Goal: Book appointment/travel/reservation

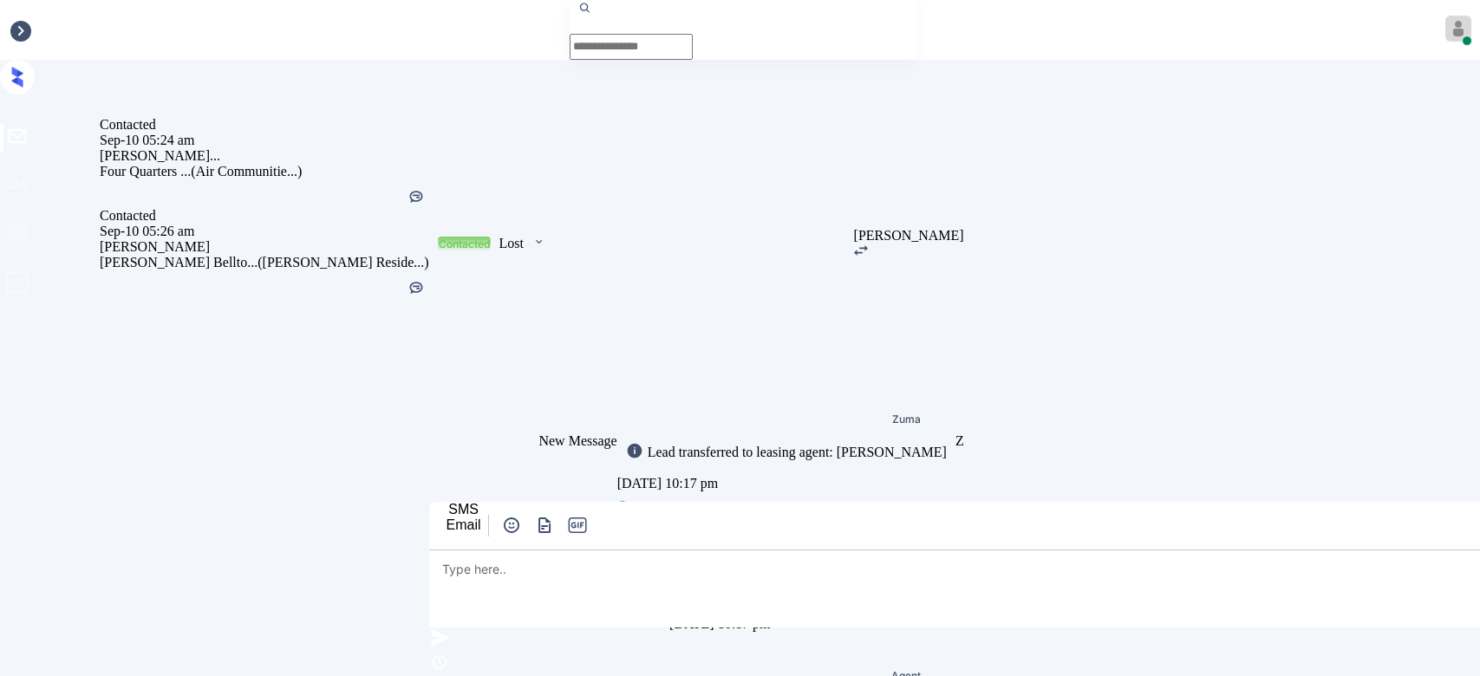
scroll to position [6065, 0]
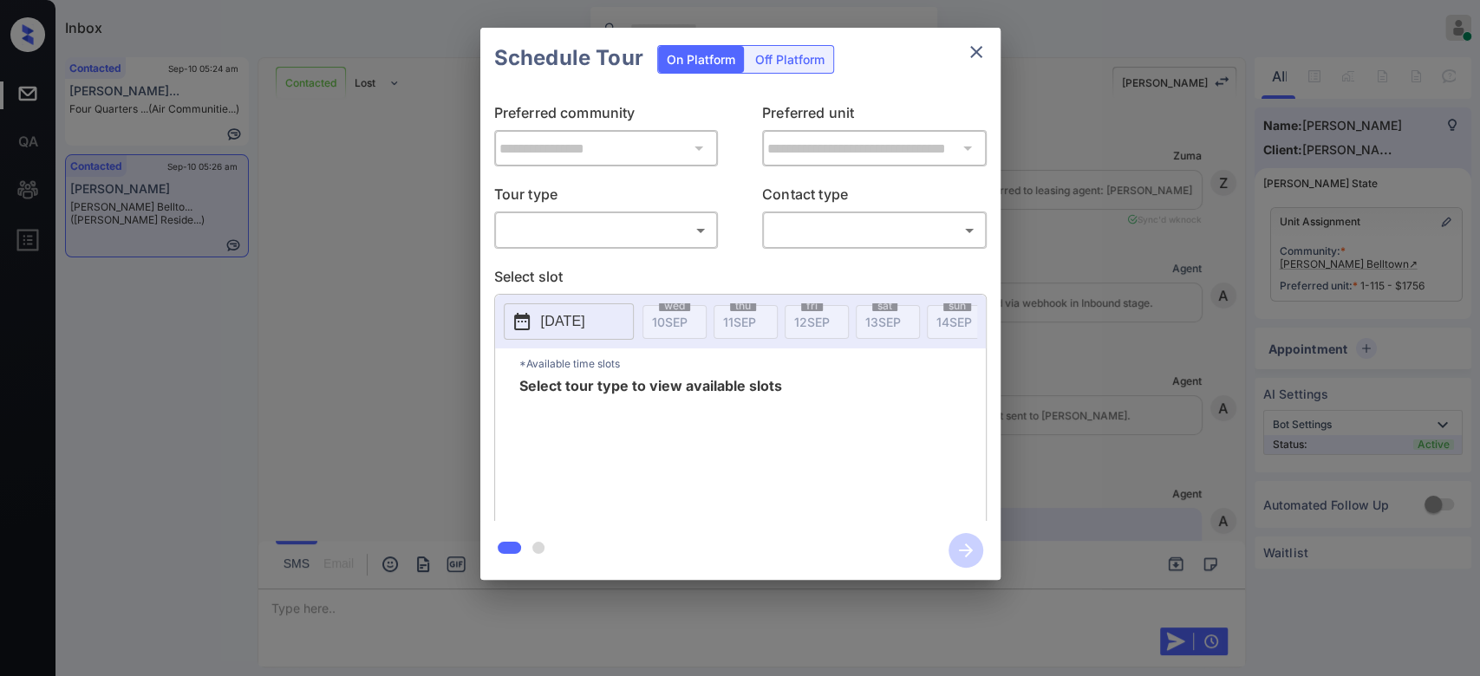
scroll to position [6065, 0]
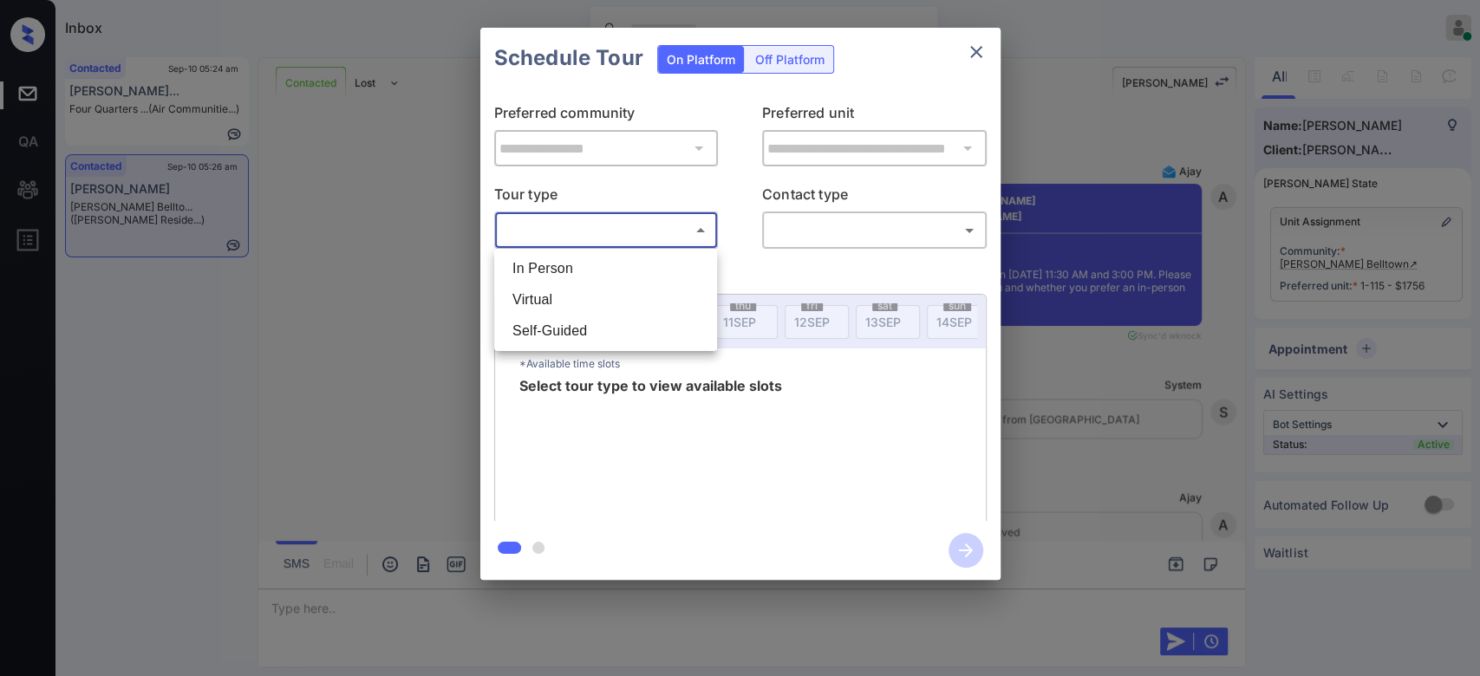
click at [667, 224] on body "Inbox Mukesh Online Set yourself offline Set yourself on break Profile Switch t…" at bounding box center [740, 338] width 1480 height 676
click at [567, 276] on li "In Person" at bounding box center [605, 268] width 214 height 31
type input "********"
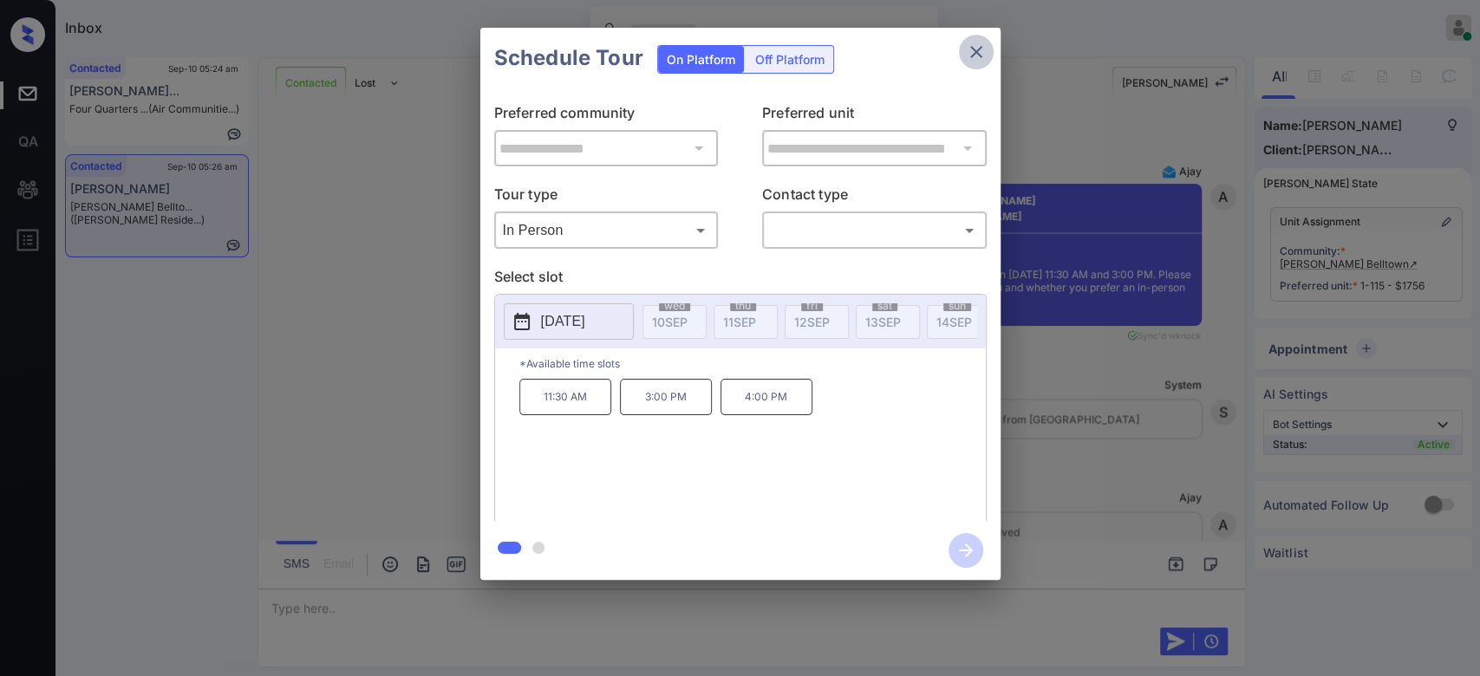
click at [985, 43] on icon "close" at bounding box center [976, 52] width 21 height 21
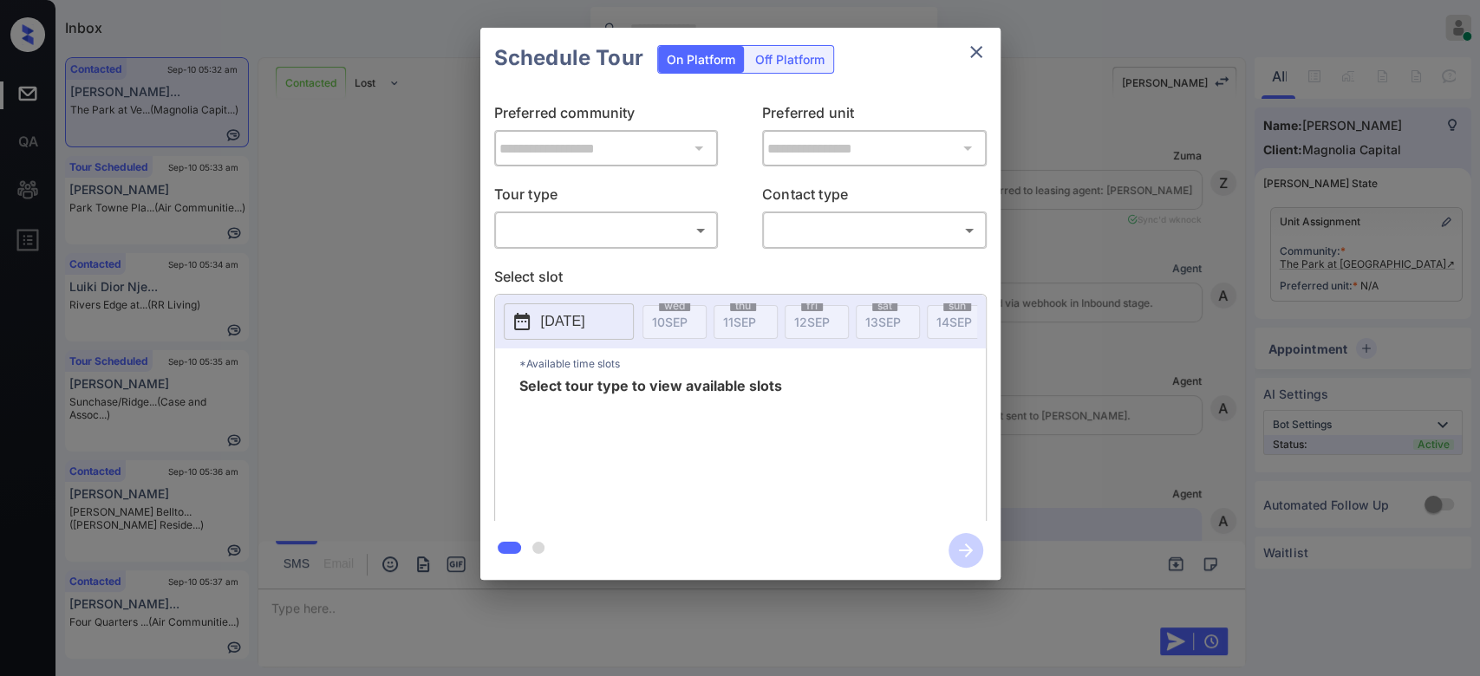
scroll to position [4040, 0]
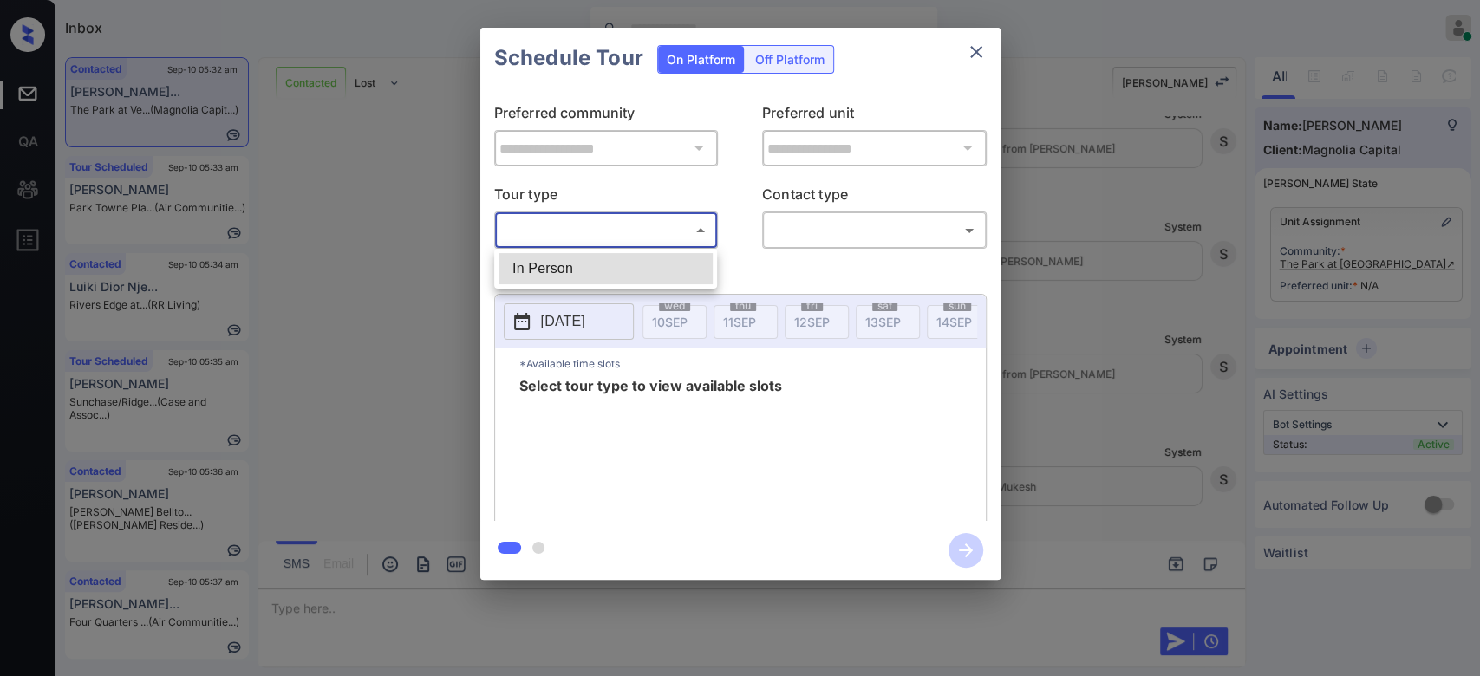
click at [609, 232] on body "Inbox Mukesh Online Set yourself offline Set yourself on break Profile Switch t…" at bounding box center [740, 338] width 1480 height 676
click at [603, 275] on li "In Person" at bounding box center [605, 268] width 214 height 31
type input "********"
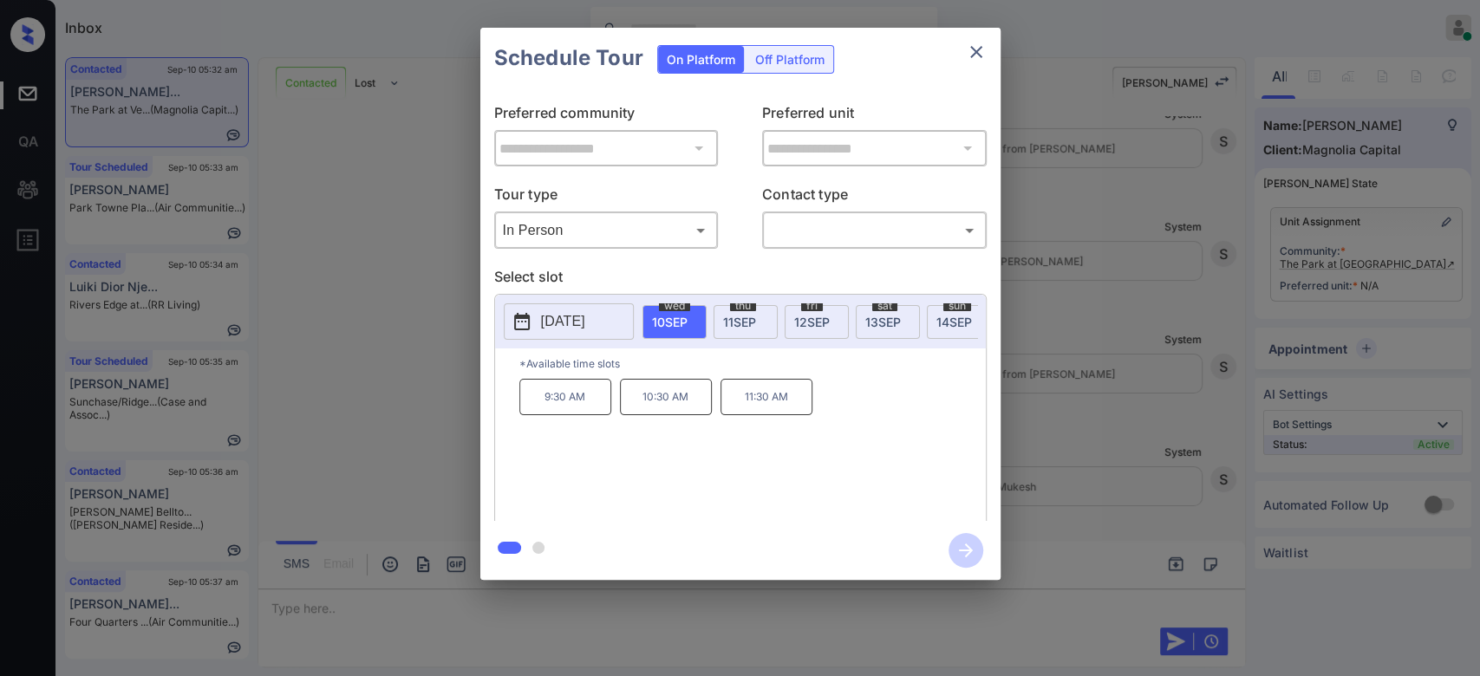
click at [719, 329] on div "thu 11 SEP" at bounding box center [745, 322] width 64 height 34
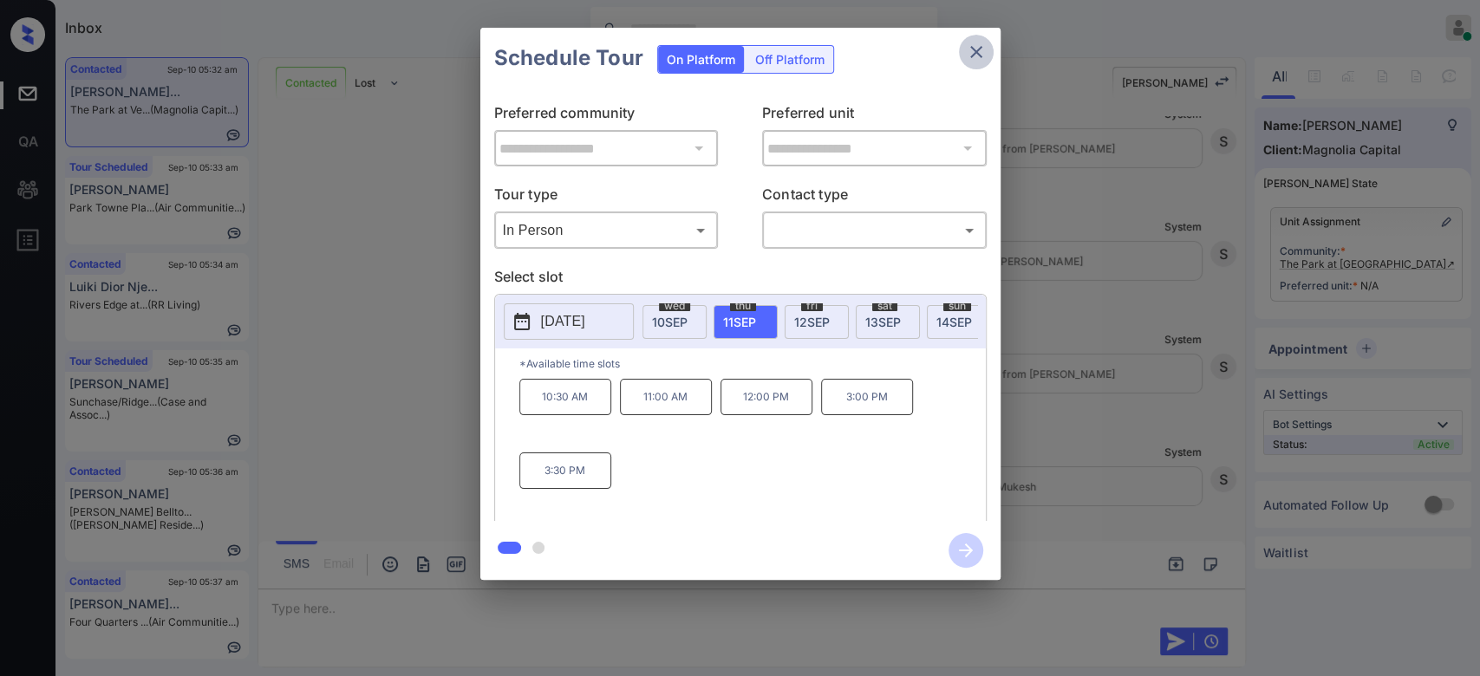
click at [978, 55] on icon "close" at bounding box center [976, 52] width 12 height 12
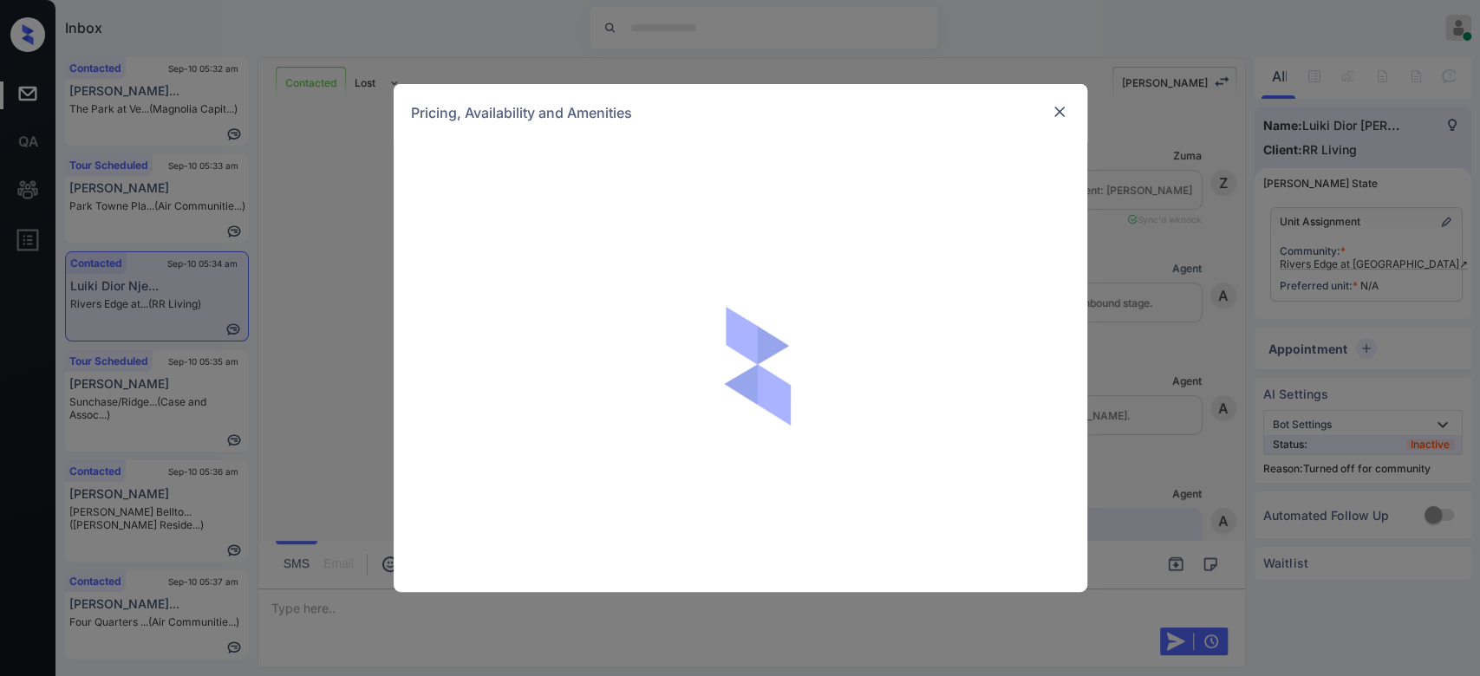
scroll to position [927, 0]
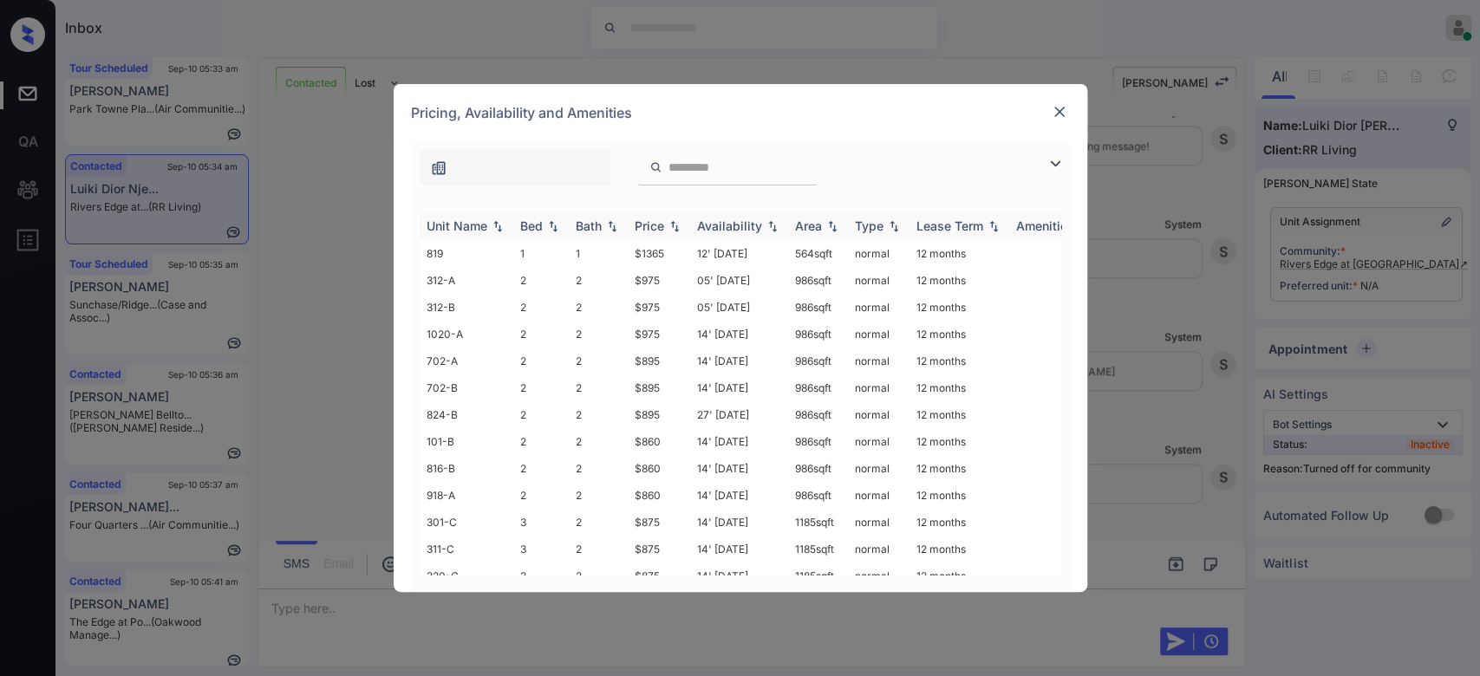
click at [661, 224] on div "Price" at bounding box center [648, 225] width 29 height 15
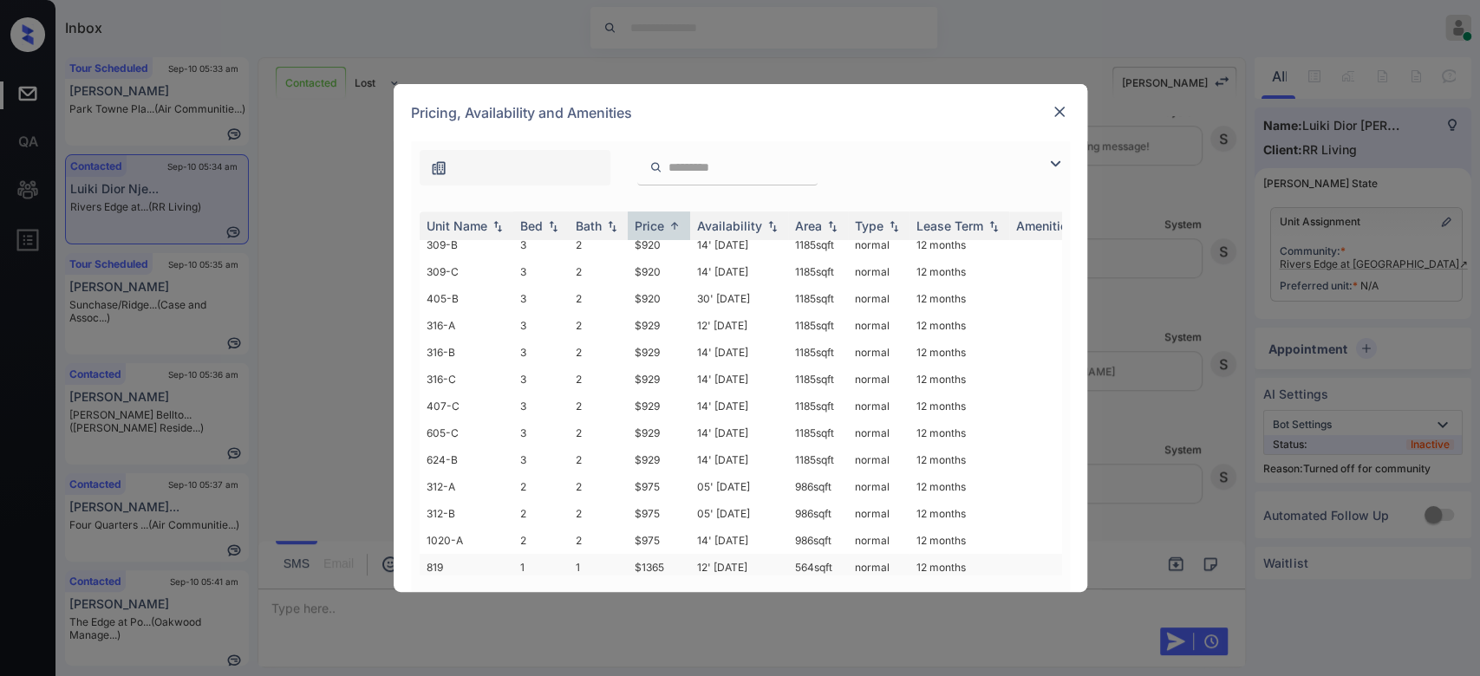
click at [662, 554] on td "$1365" at bounding box center [659, 567] width 62 height 27
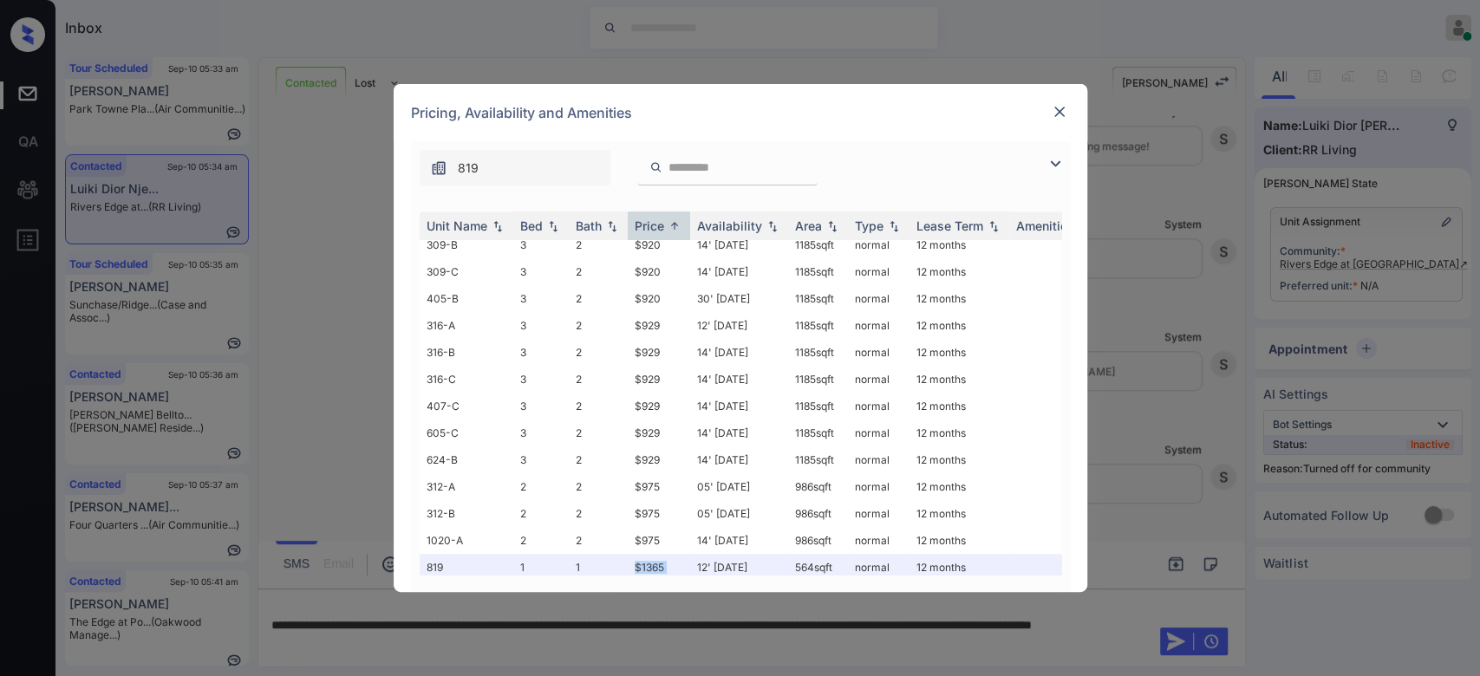
click at [1057, 107] on img at bounding box center [1059, 111] width 17 height 17
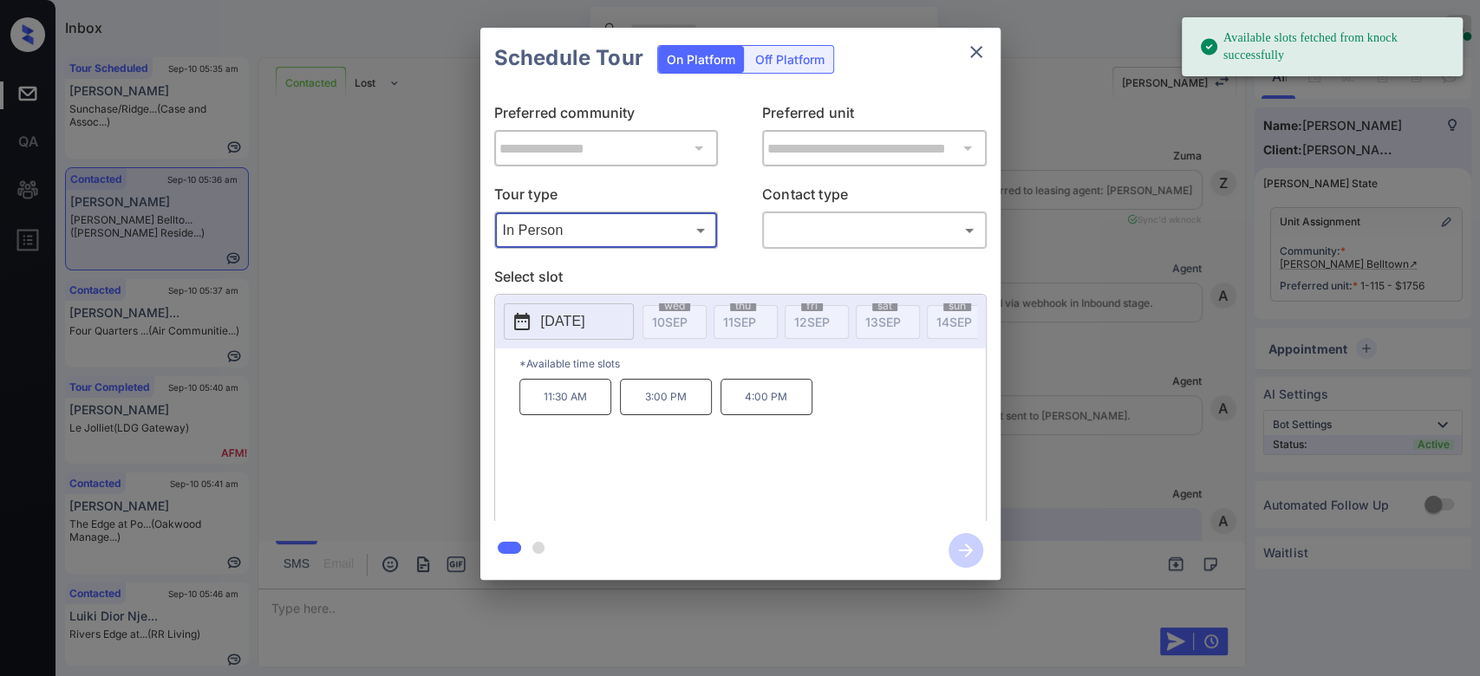
scroll to position [6101, 0]
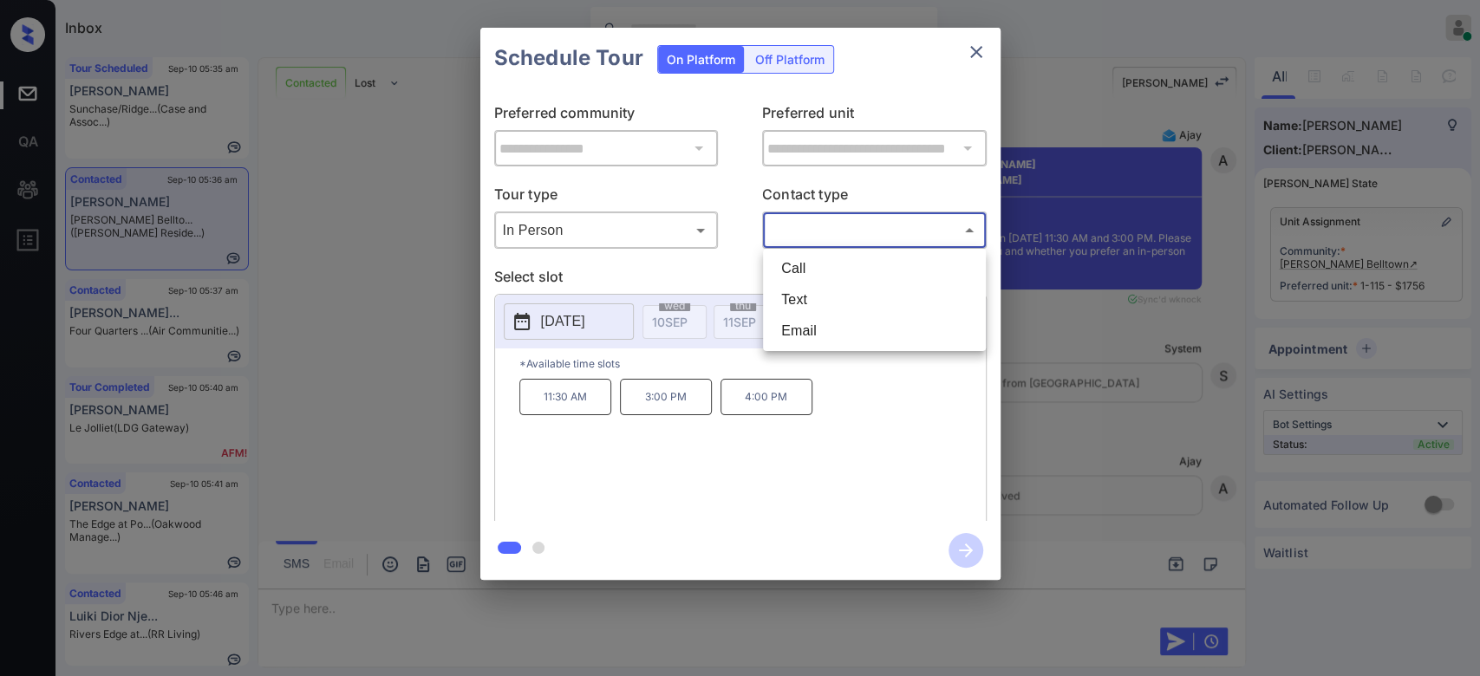
click at [823, 239] on body "Inbox Mukesh Online Set yourself offline Set yourself on break Profile Switch t…" at bounding box center [740, 338] width 1480 height 676
click at [822, 306] on li "Text" at bounding box center [874, 299] width 214 height 31
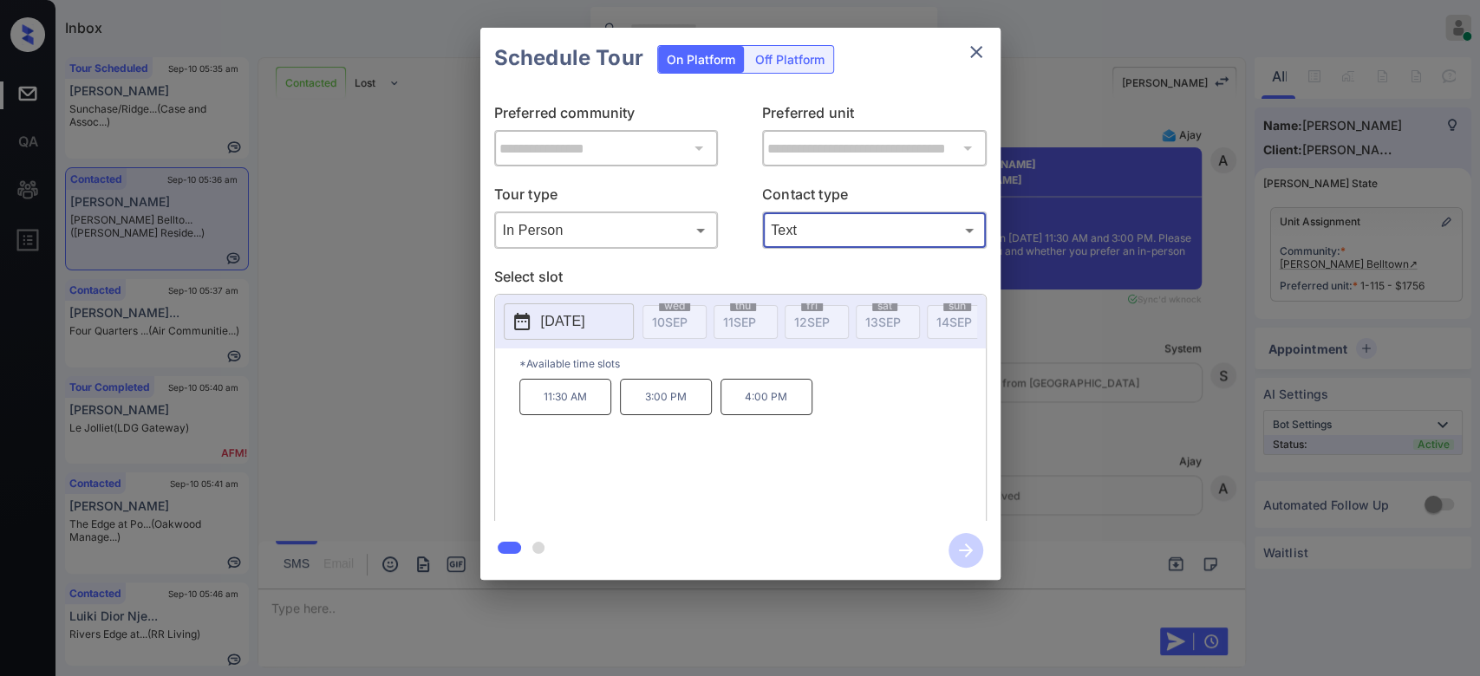
type input "****"
click at [974, 57] on icon "close" at bounding box center [976, 52] width 21 height 21
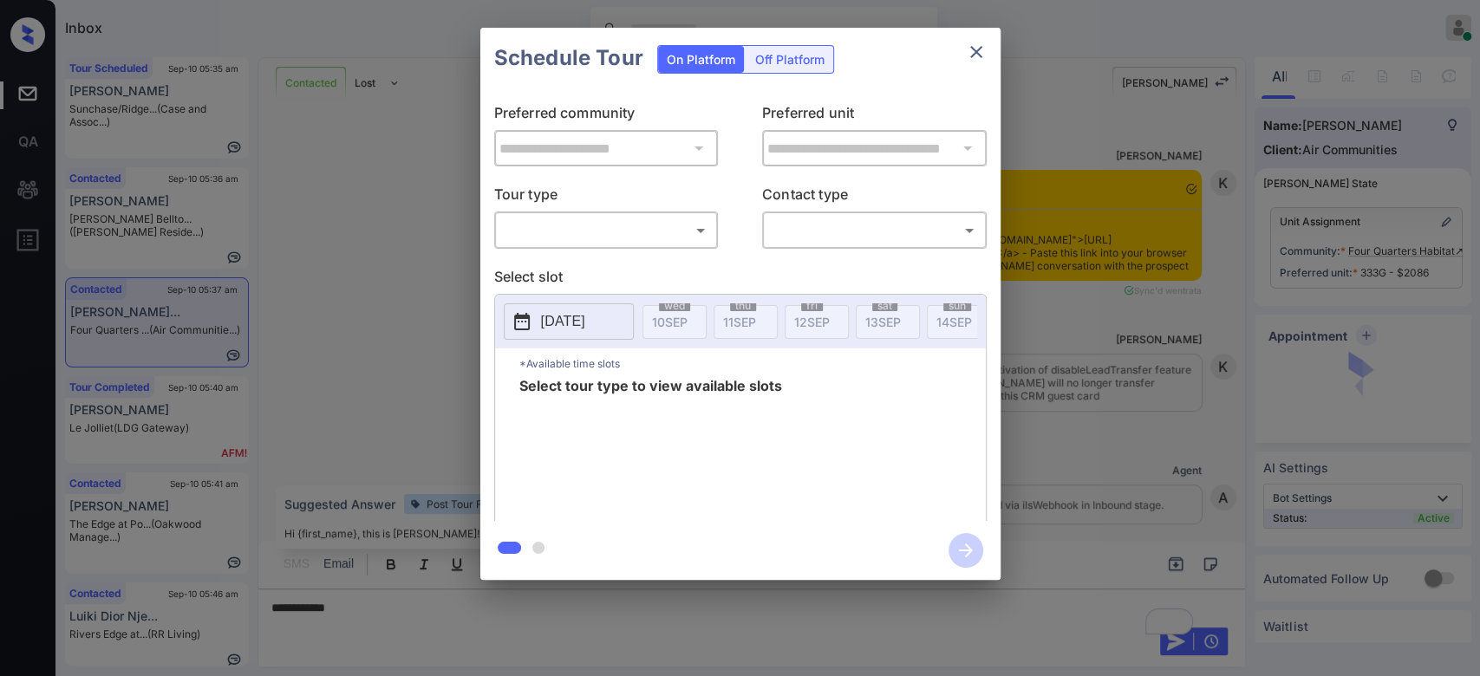
scroll to position [2950, 0]
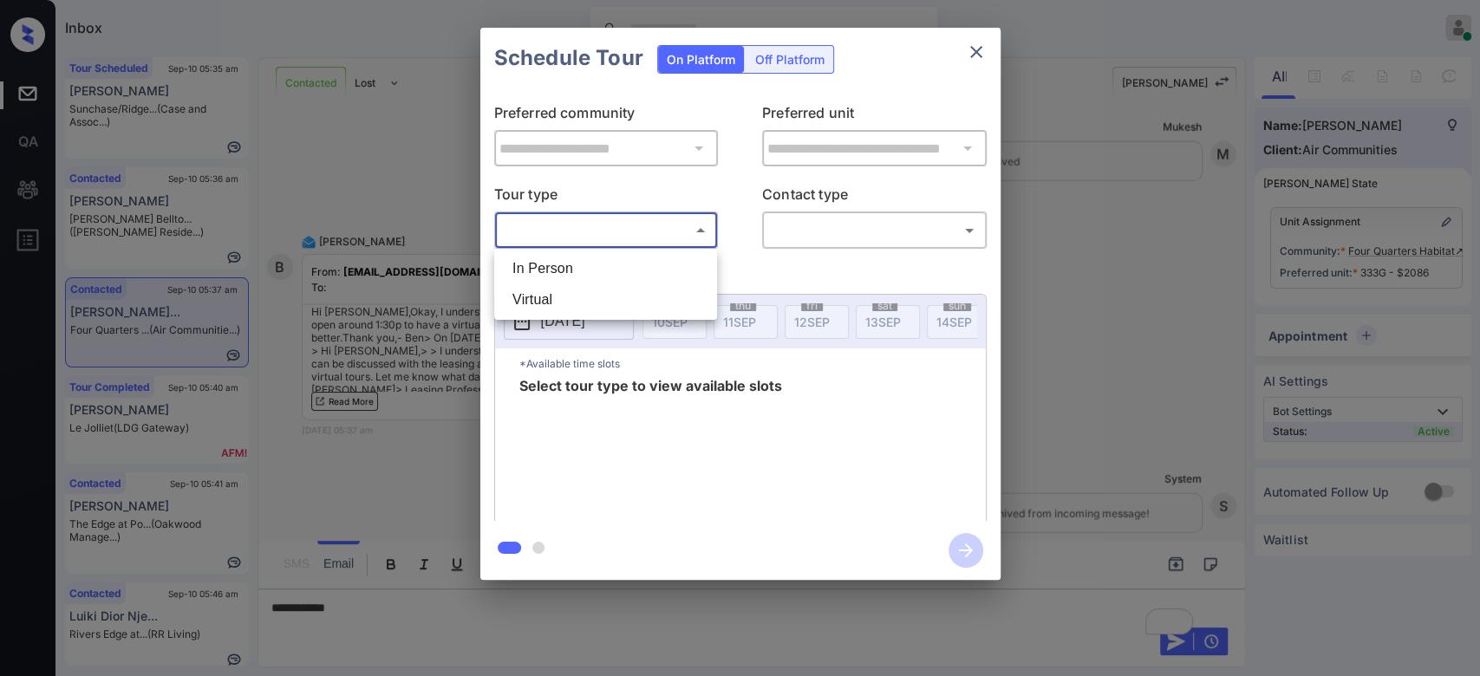
drag, startPoint x: 621, startPoint y: 221, endPoint x: 589, endPoint y: 288, distance: 73.7
click at [589, 288] on body "Inbox Mukesh Online Set yourself offline Set yourself on break Profile Switch t…" at bounding box center [740, 338] width 1480 height 676
click at [589, 288] on li "Virtual" at bounding box center [605, 299] width 214 height 31
type input "*******"
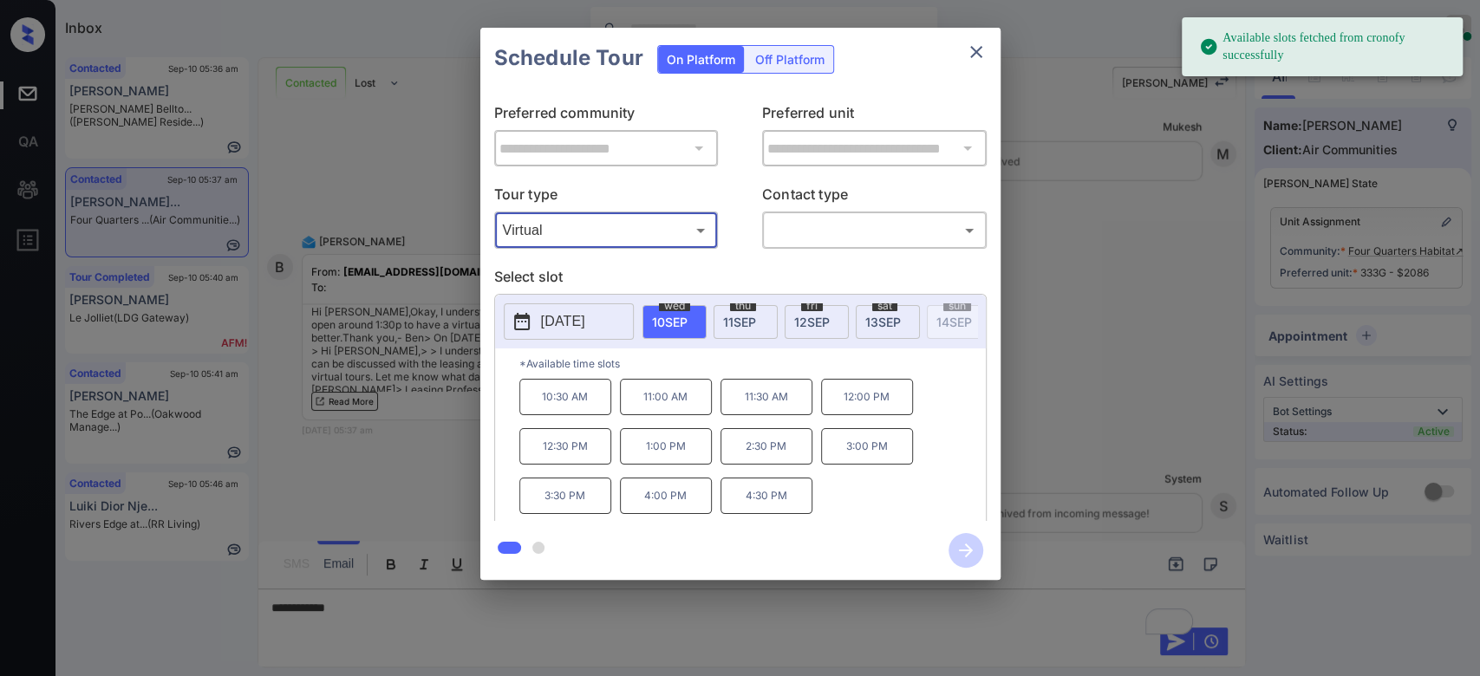
click at [749, 321] on span "11 SEP" at bounding box center [739, 322] width 33 height 15
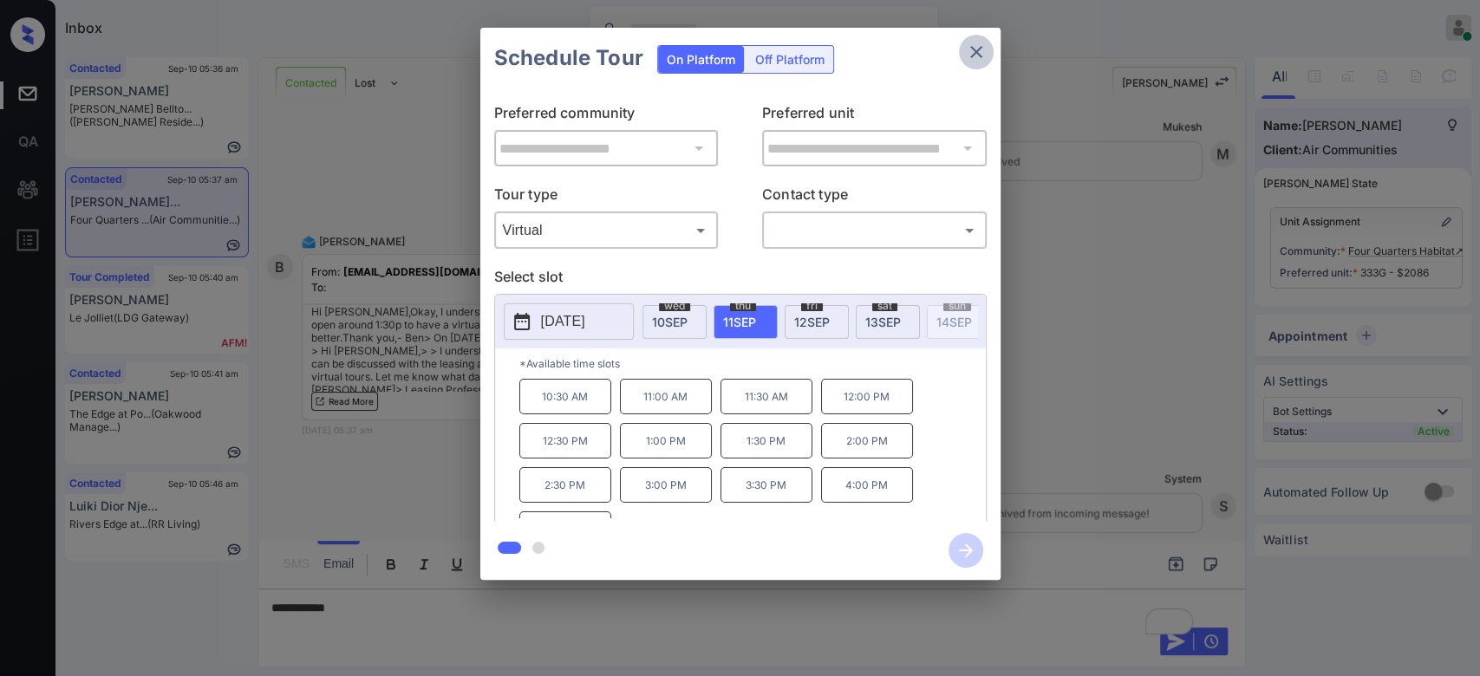
click at [973, 42] on icon "close" at bounding box center [976, 52] width 21 height 21
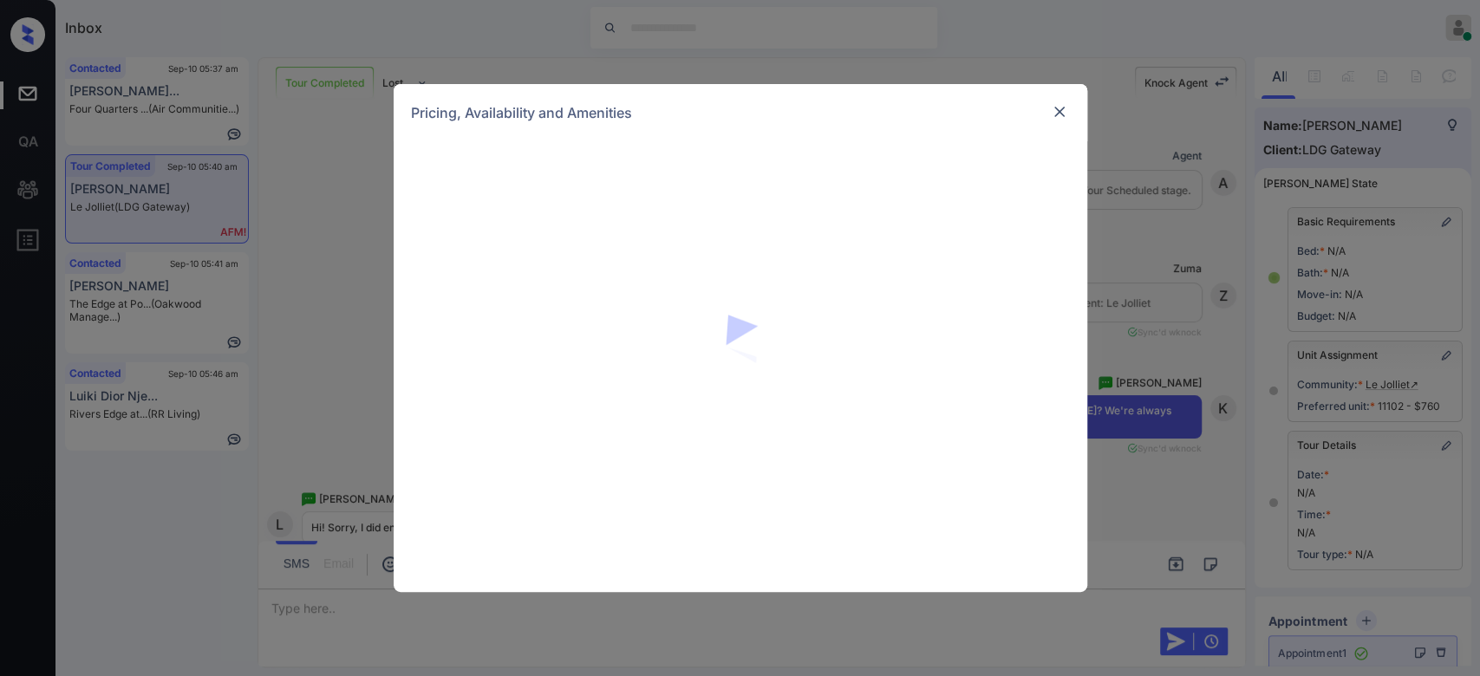
scroll to position [4502, 0]
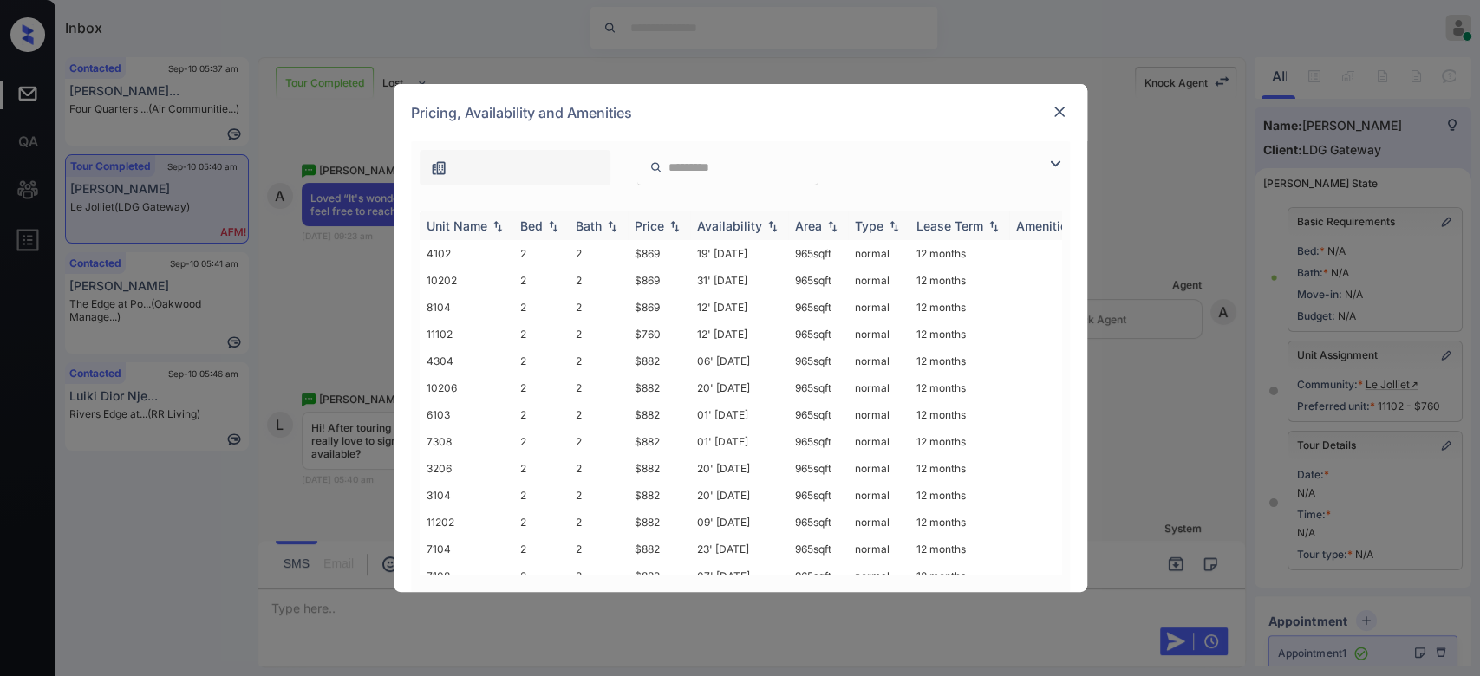
click at [650, 218] on div "Price" at bounding box center [648, 225] width 29 height 15
click at [1068, 108] on div at bounding box center [1059, 111] width 21 height 21
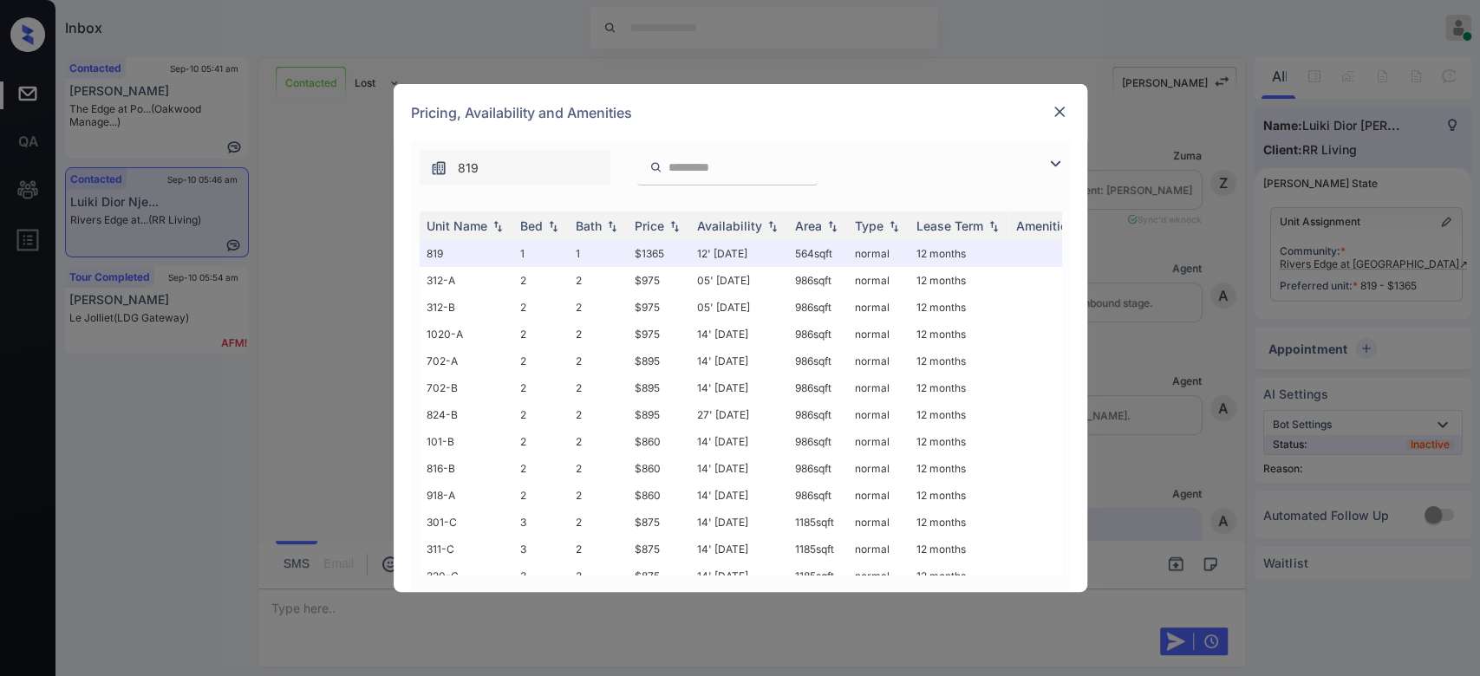
scroll to position [1711, 0]
click at [638, 226] on div "Price" at bounding box center [648, 225] width 29 height 15
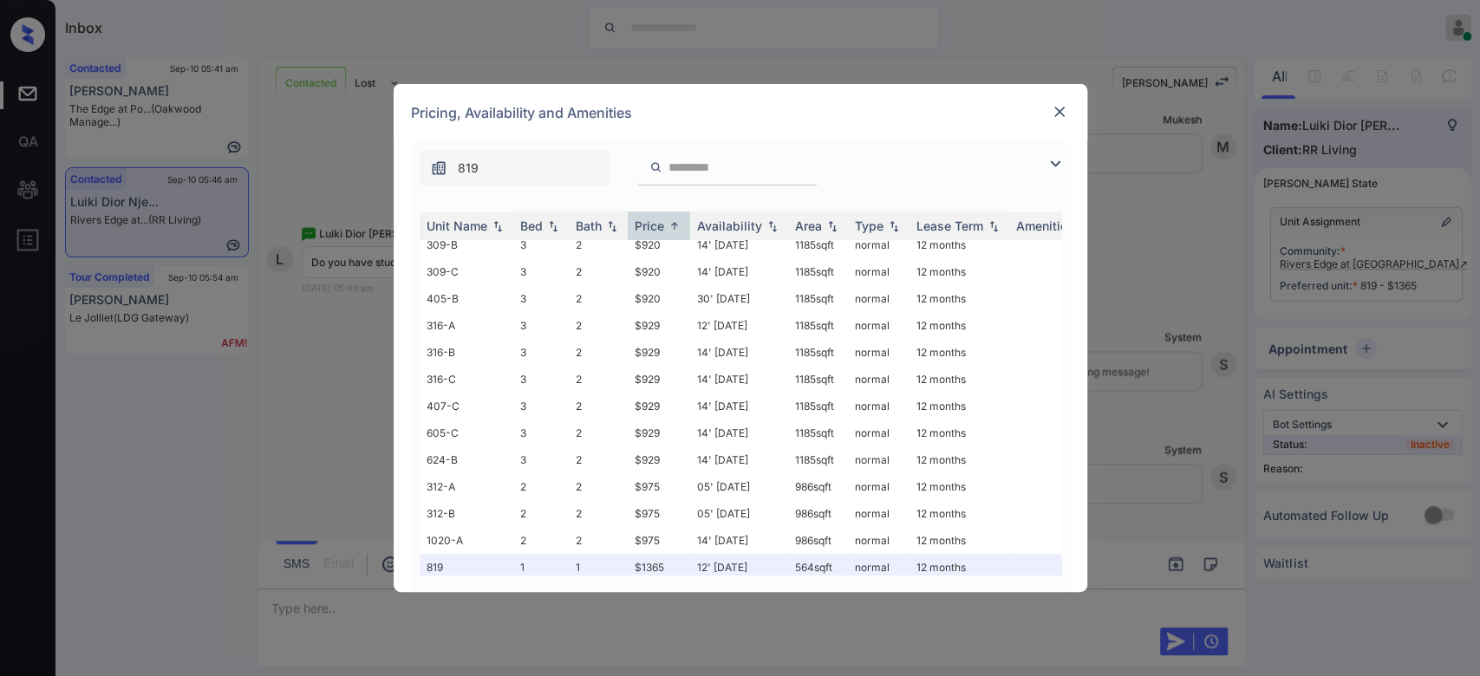
scroll to position [0, 0]
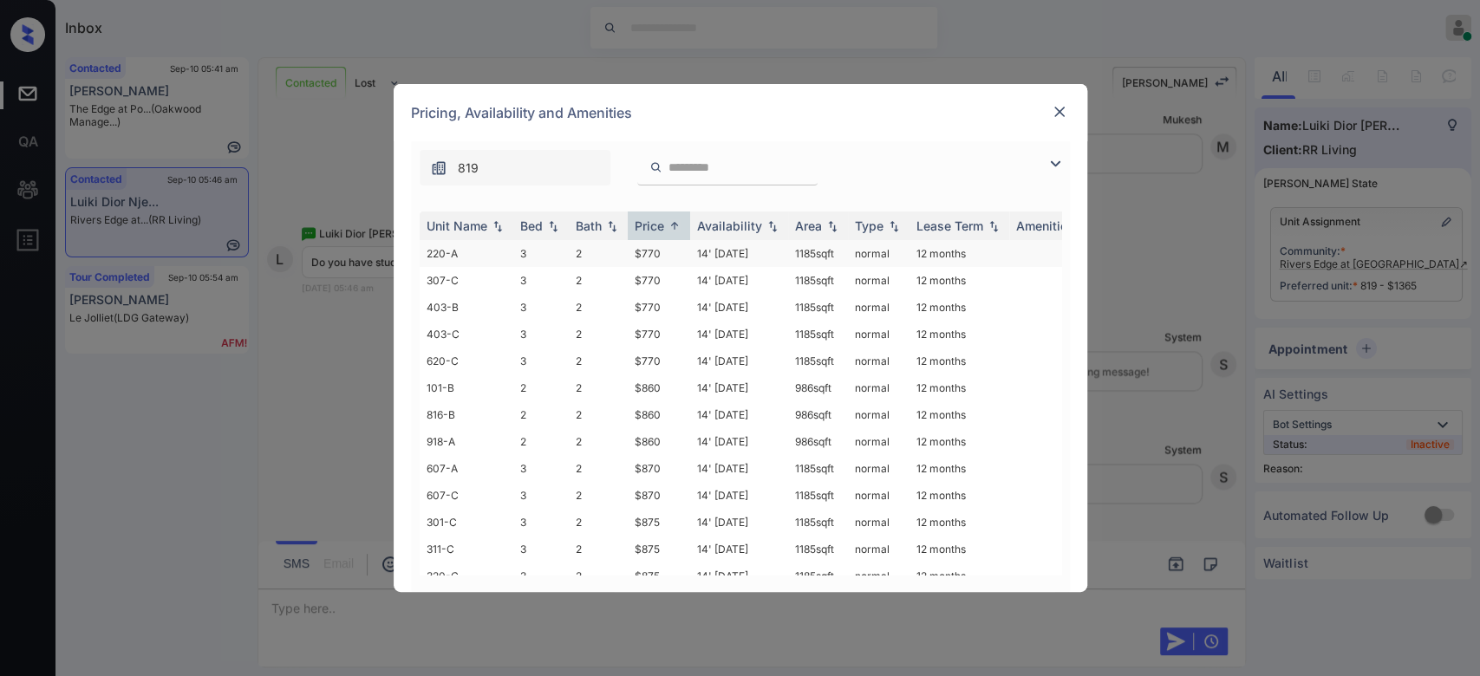
click at [654, 246] on td "$770" at bounding box center [659, 253] width 62 height 27
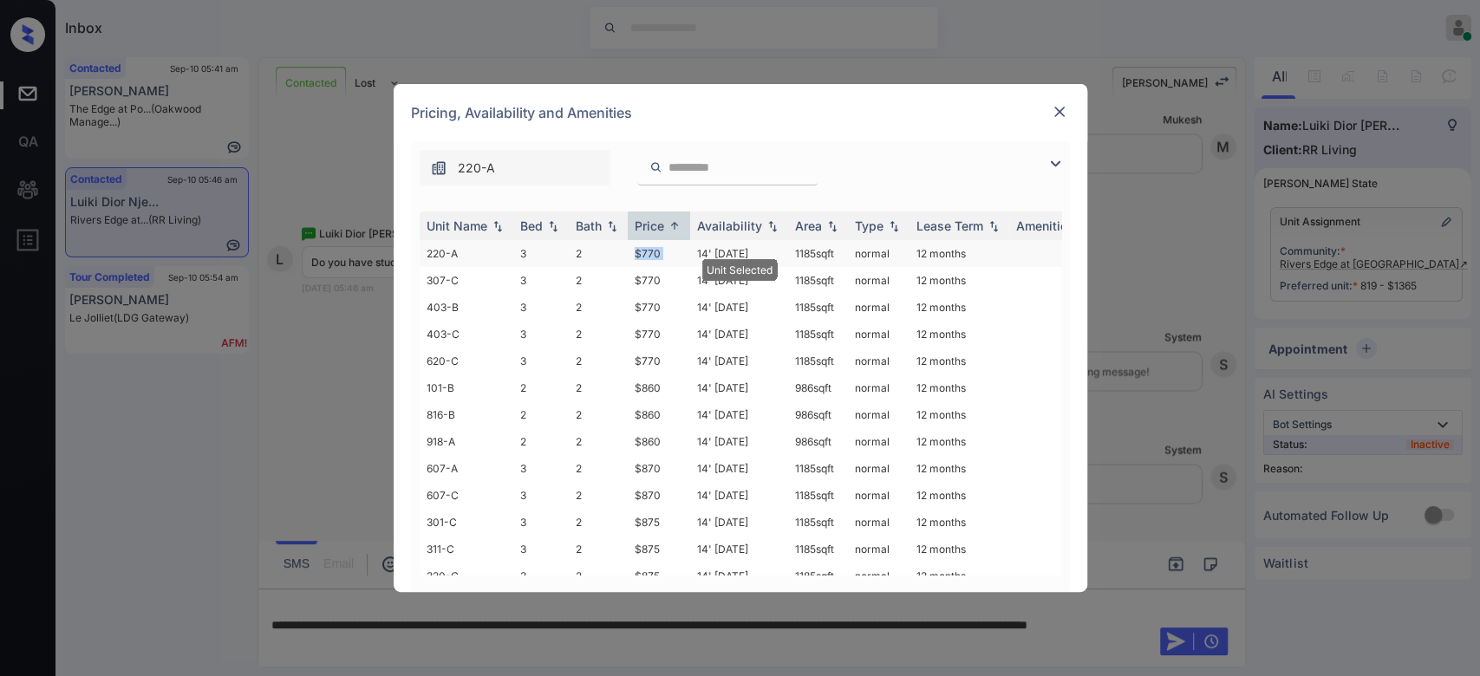
click at [654, 246] on td "$770" at bounding box center [659, 253] width 62 height 27
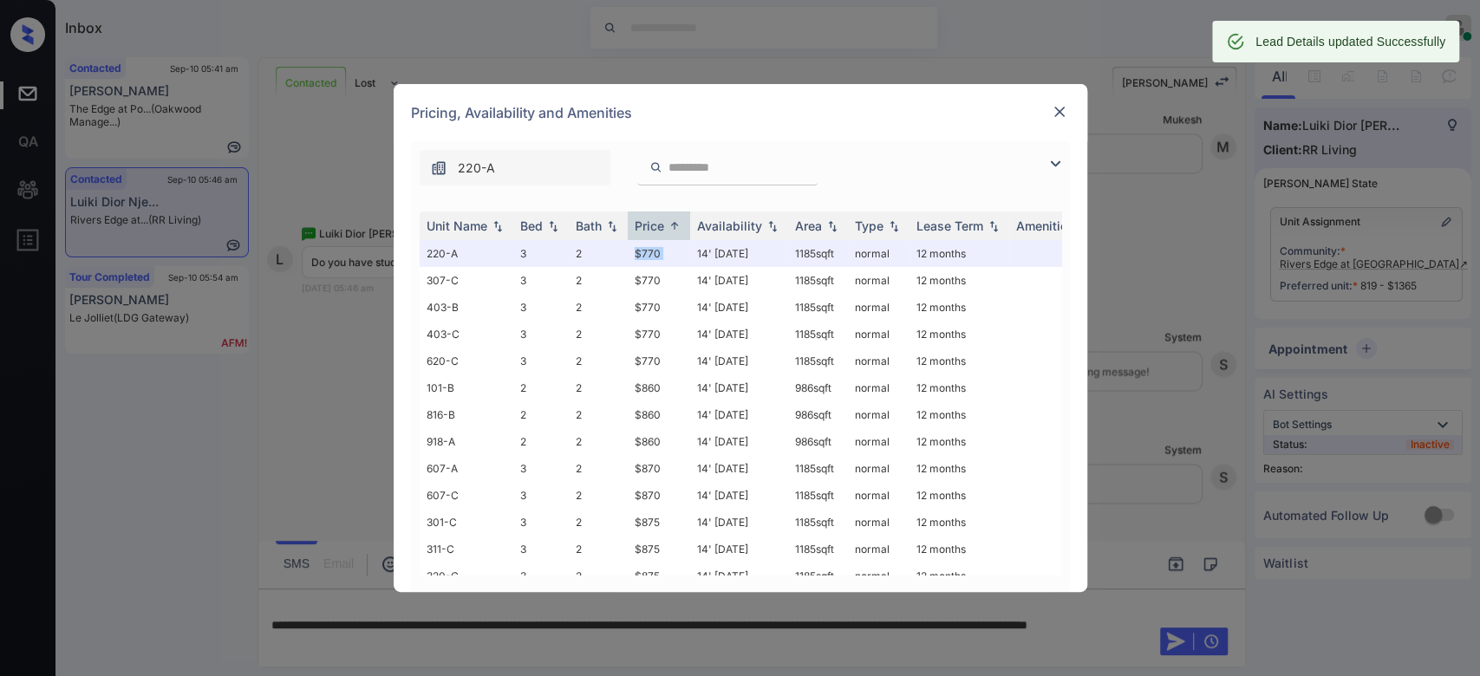
click at [1056, 107] on img at bounding box center [1059, 111] width 17 height 17
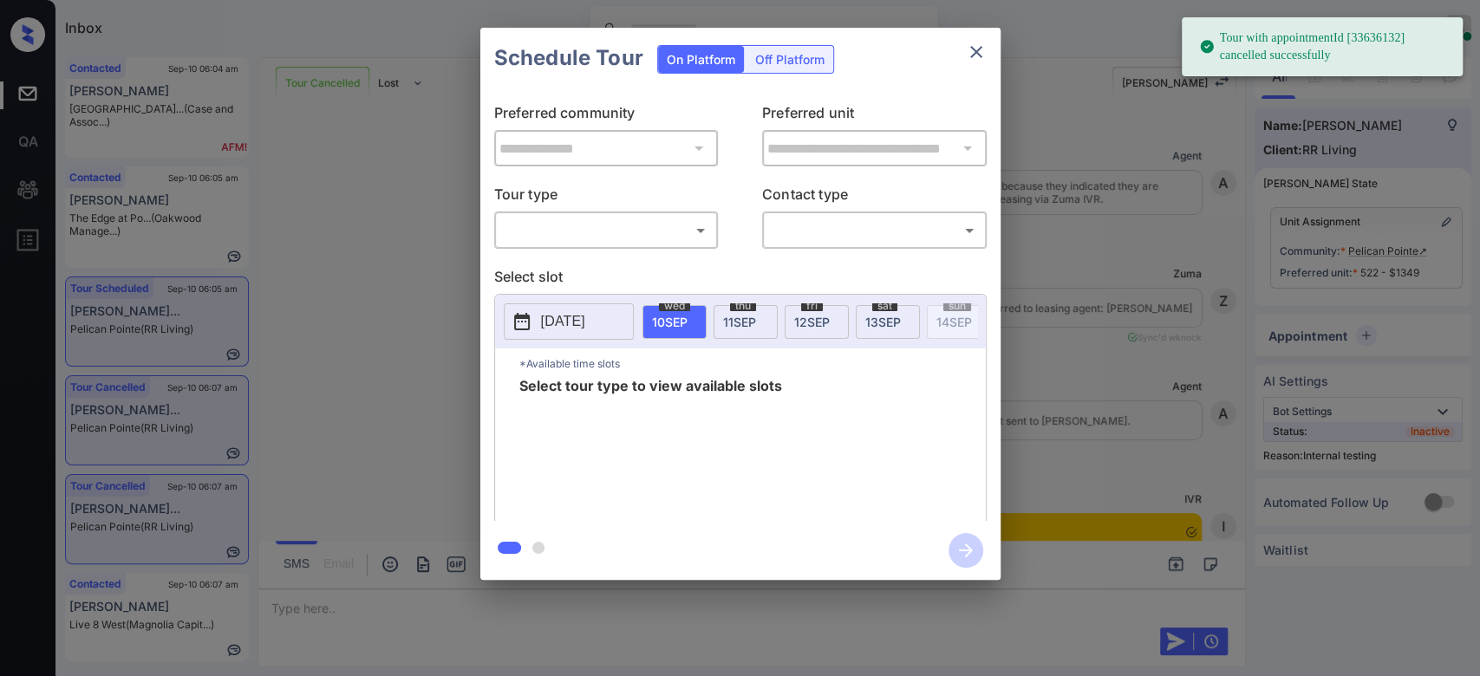
scroll to position [5173, 0]
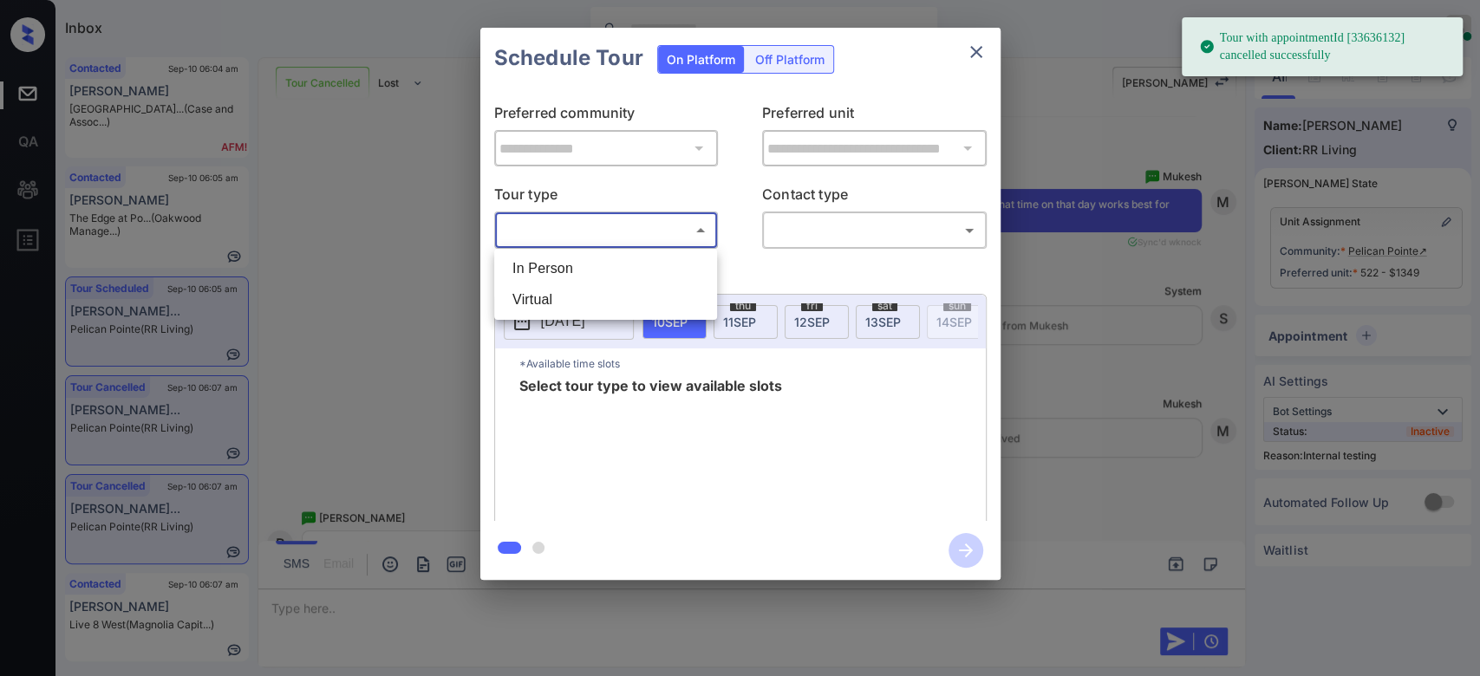
click at [696, 232] on body "Tour with appointmentId [33636132] cancelled successfully Inbox Mukesh Online S…" at bounding box center [740, 338] width 1480 height 676
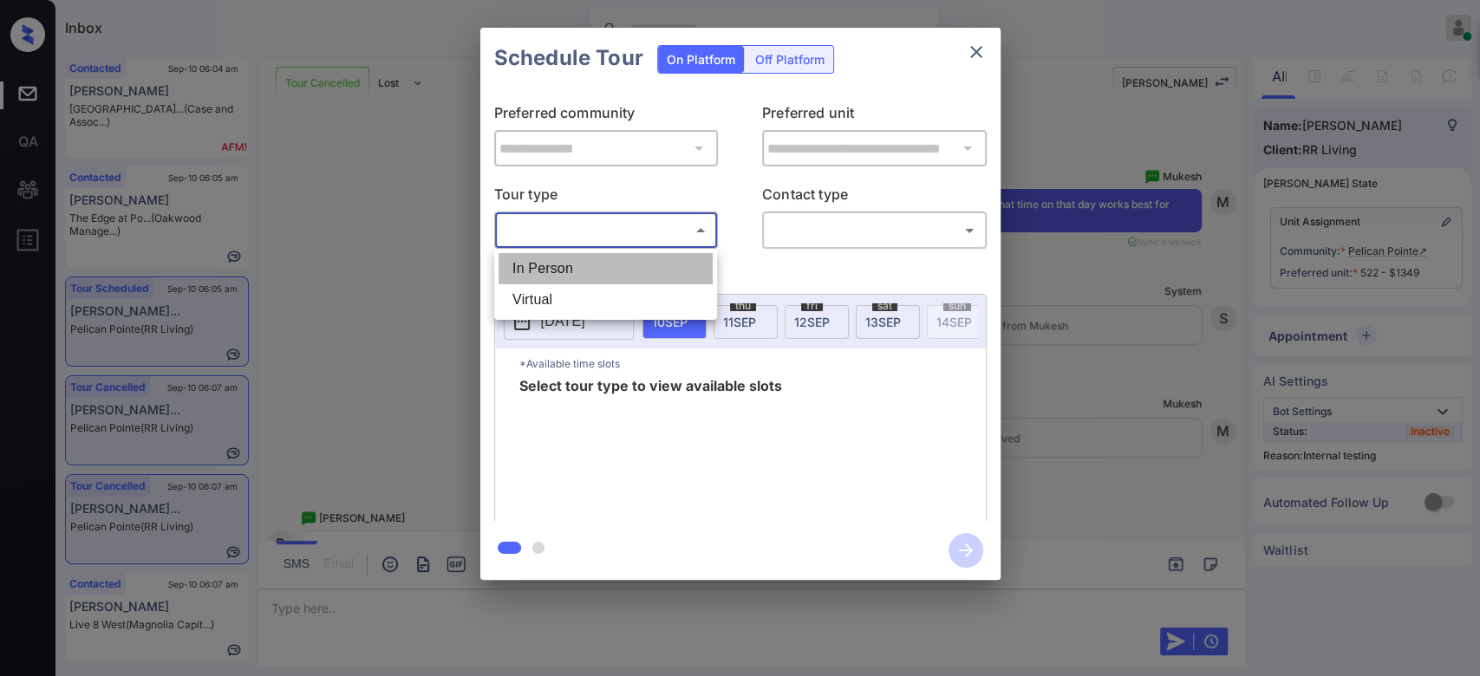
click at [630, 267] on li "In Person" at bounding box center [605, 268] width 214 height 31
type input "********"
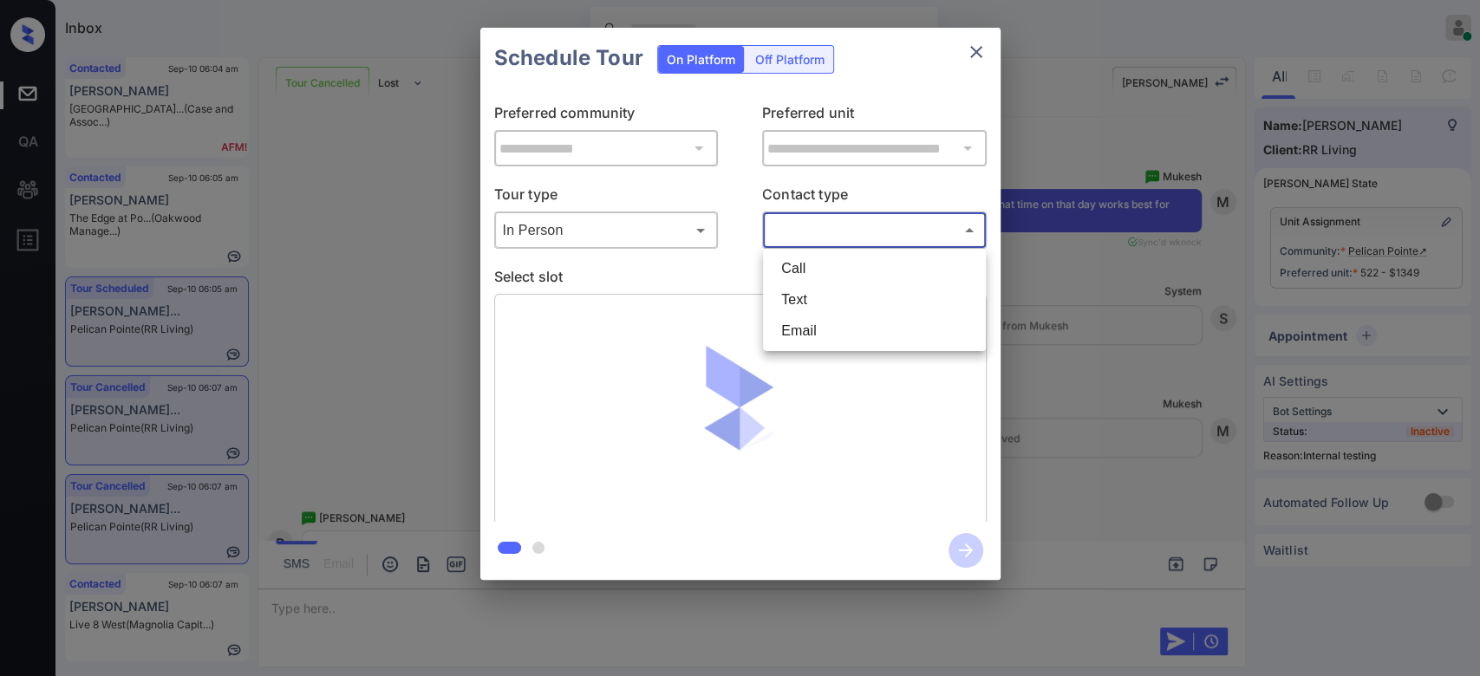
click at [823, 238] on body "Inbox Mukesh Online Set yourself offline Set yourself on break Profile Switch t…" at bounding box center [740, 338] width 1480 height 676
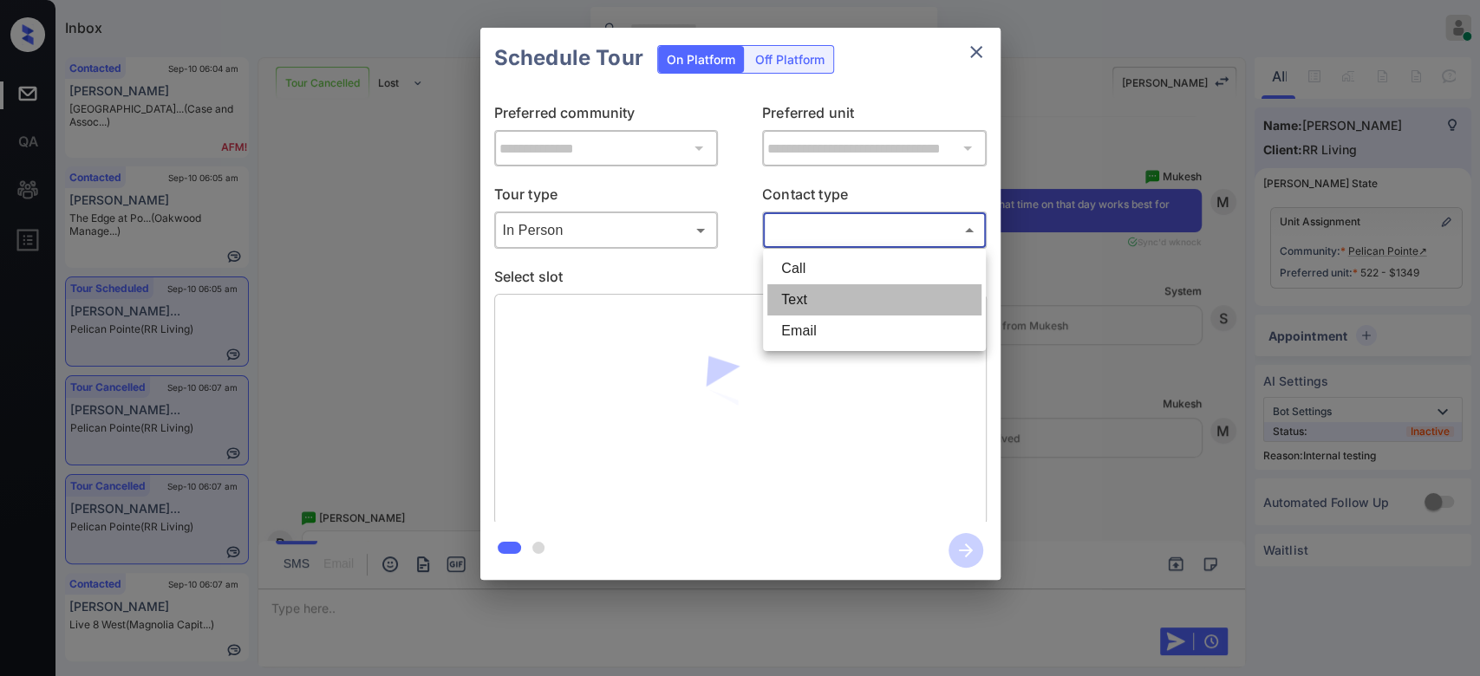
click at [816, 294] on li "Text" at bounding box center [874, 299] width 214 height 31
type input "****"
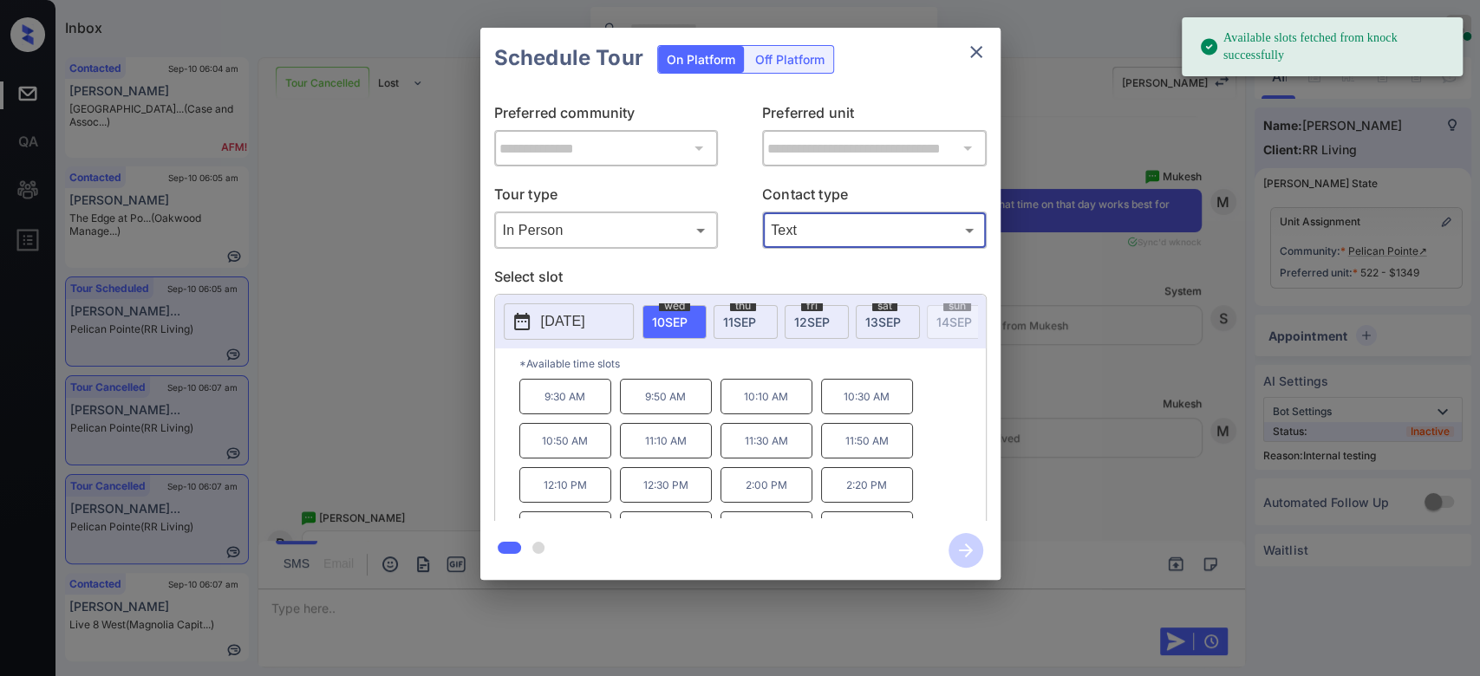
click at [811, 317] on span "12 SEP" at bounding box center [812, 322] width 36 height 15
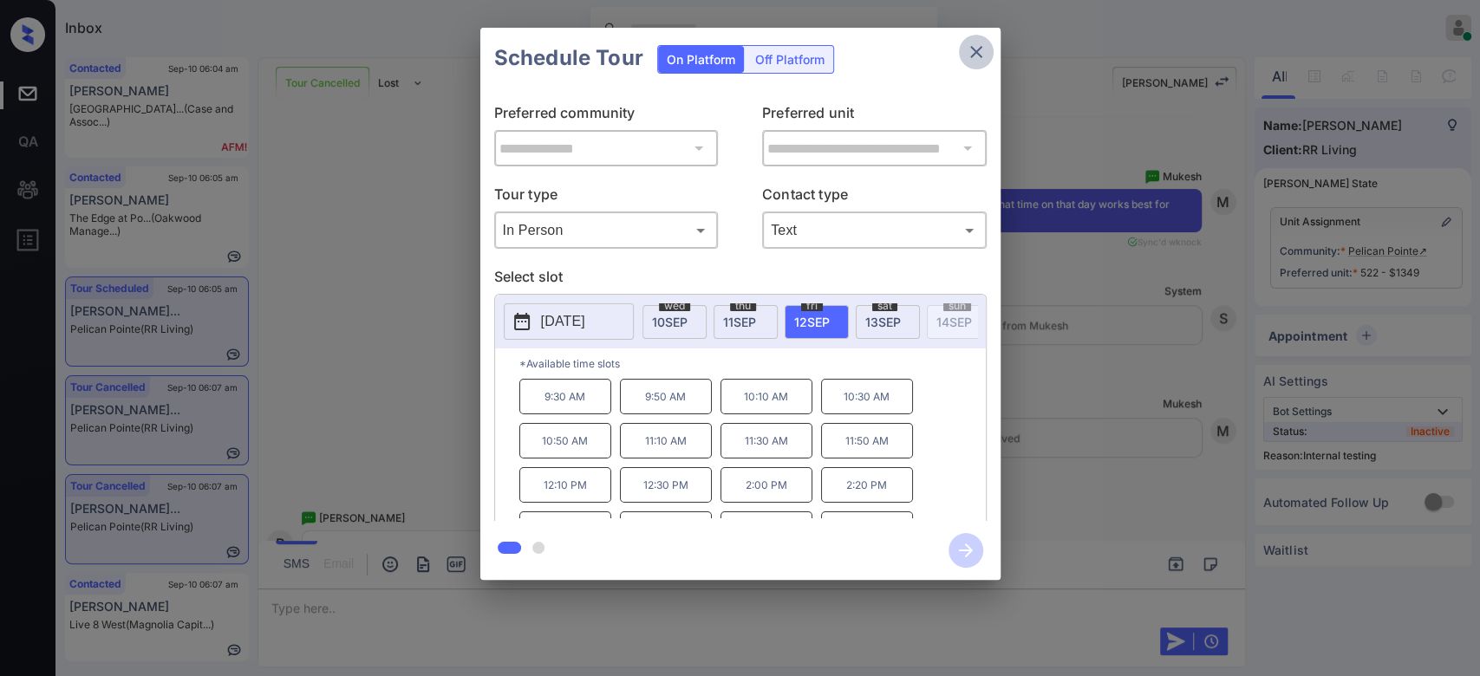
click at [980, 55] on icon "close" at bounding box center [976, 52] width 21 height 21
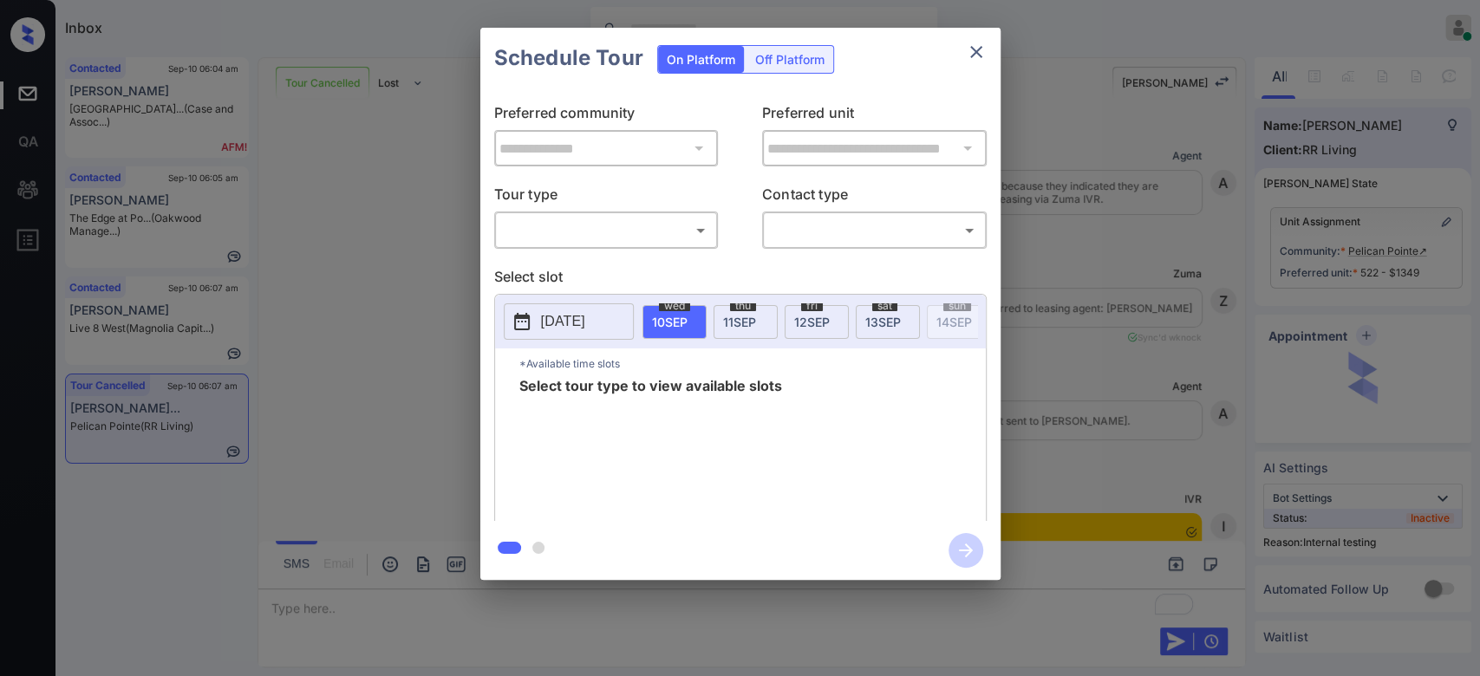
scroll to position [5576, 0]
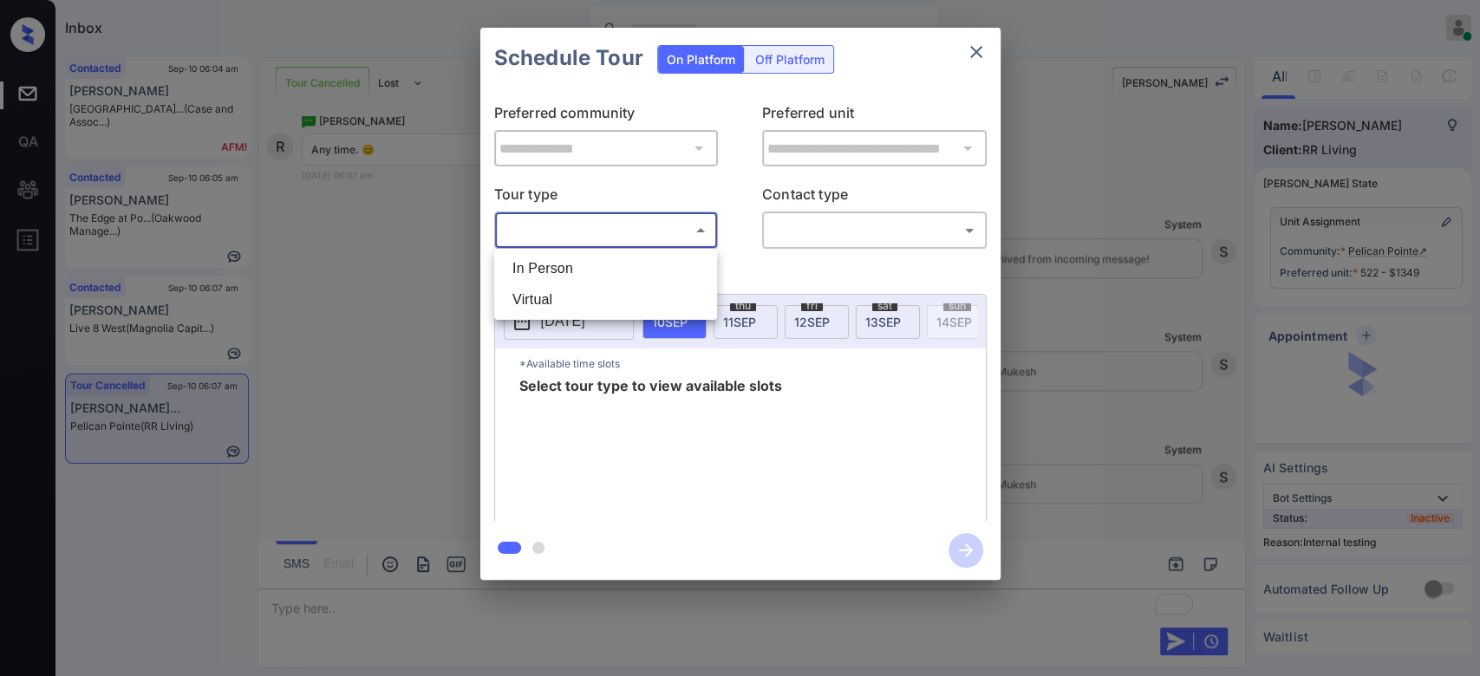
click at [609, 226] on body "Inbox Mukesh Online Set yourself offline Set yourself on break Profile Switch t…" at bounding box center [740, 338] width 1480 height 676
click at [565, 272] on li "In Person" at bounding box center [605, 268] width 214 height 31
type input "********"
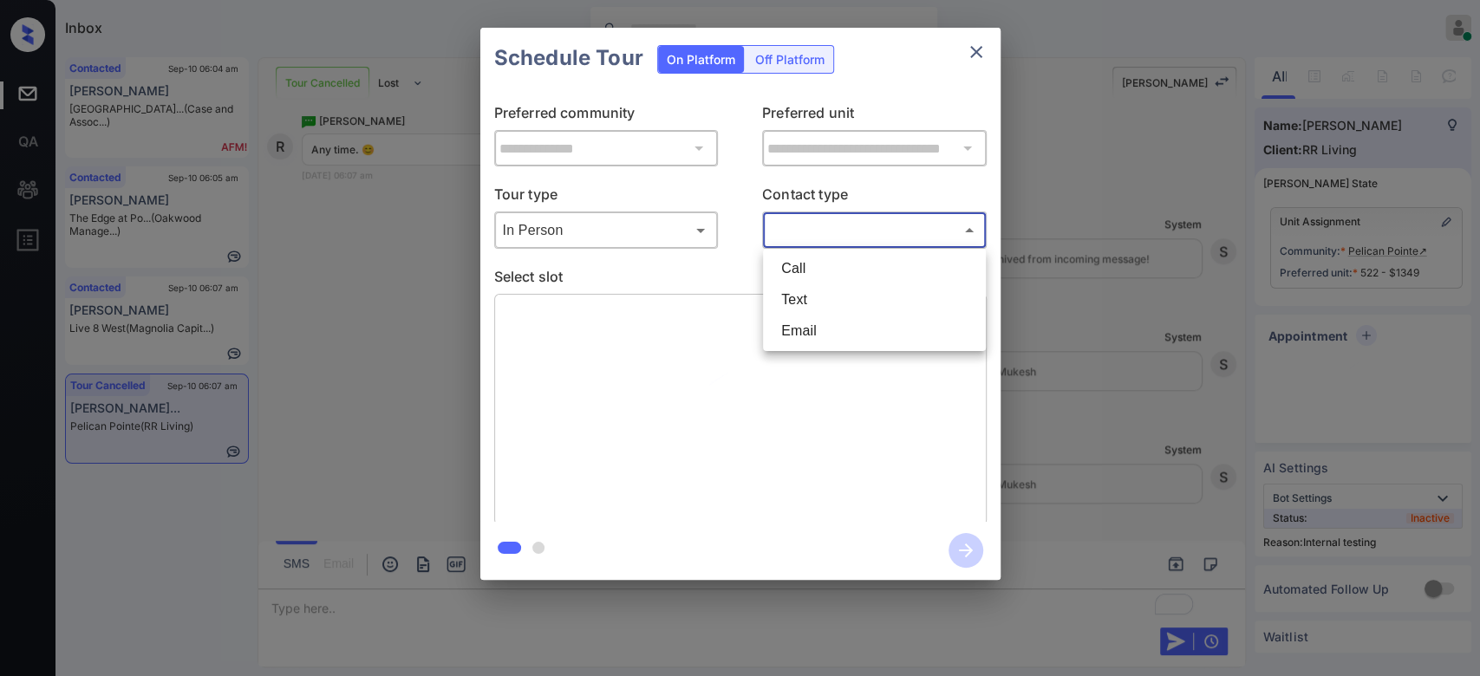
click at [865, 226] on body "Inbox Mukesh Online Set yourself offline Set yourself on break Profile Switch t…" at bounding box center [740, 338] width 1480 height 676
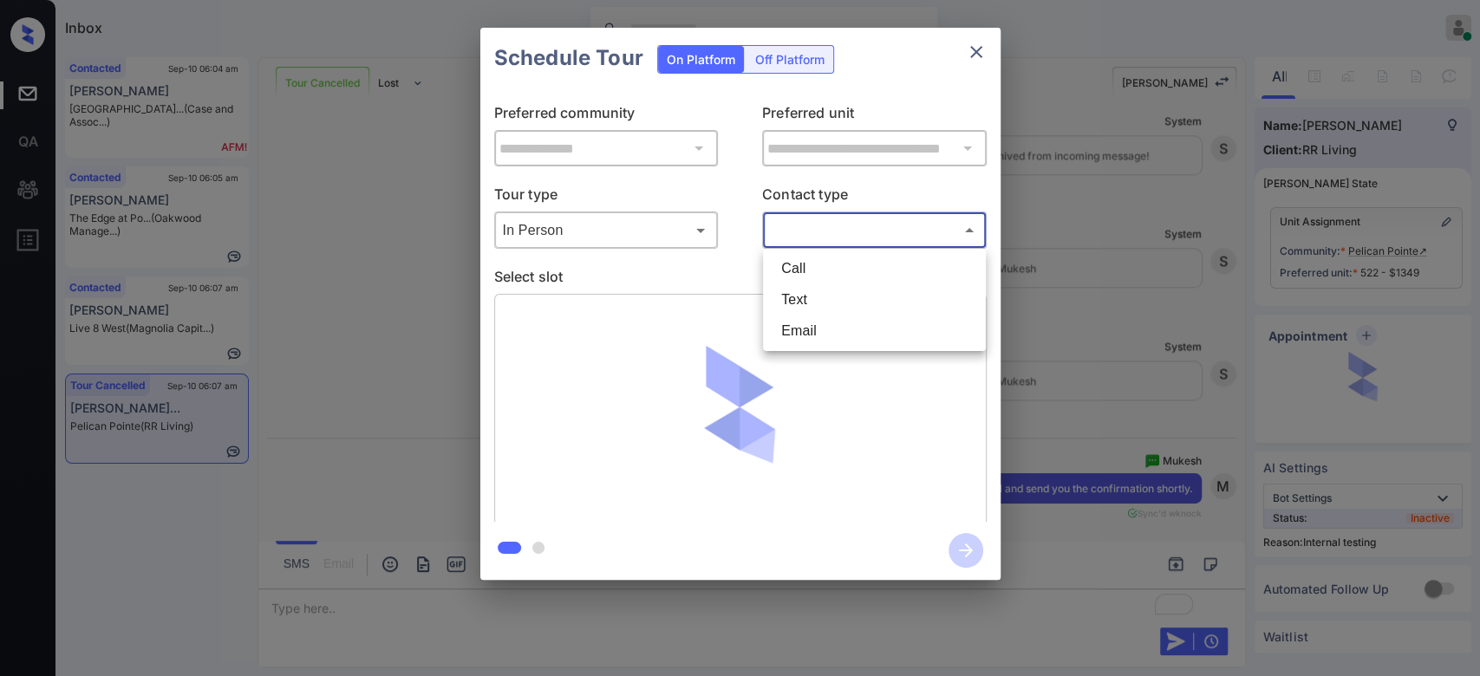
scroll to position [5679, 0]
click at [818, 298] on li "Text" at bounding box center [874, 299] width 214 height 31
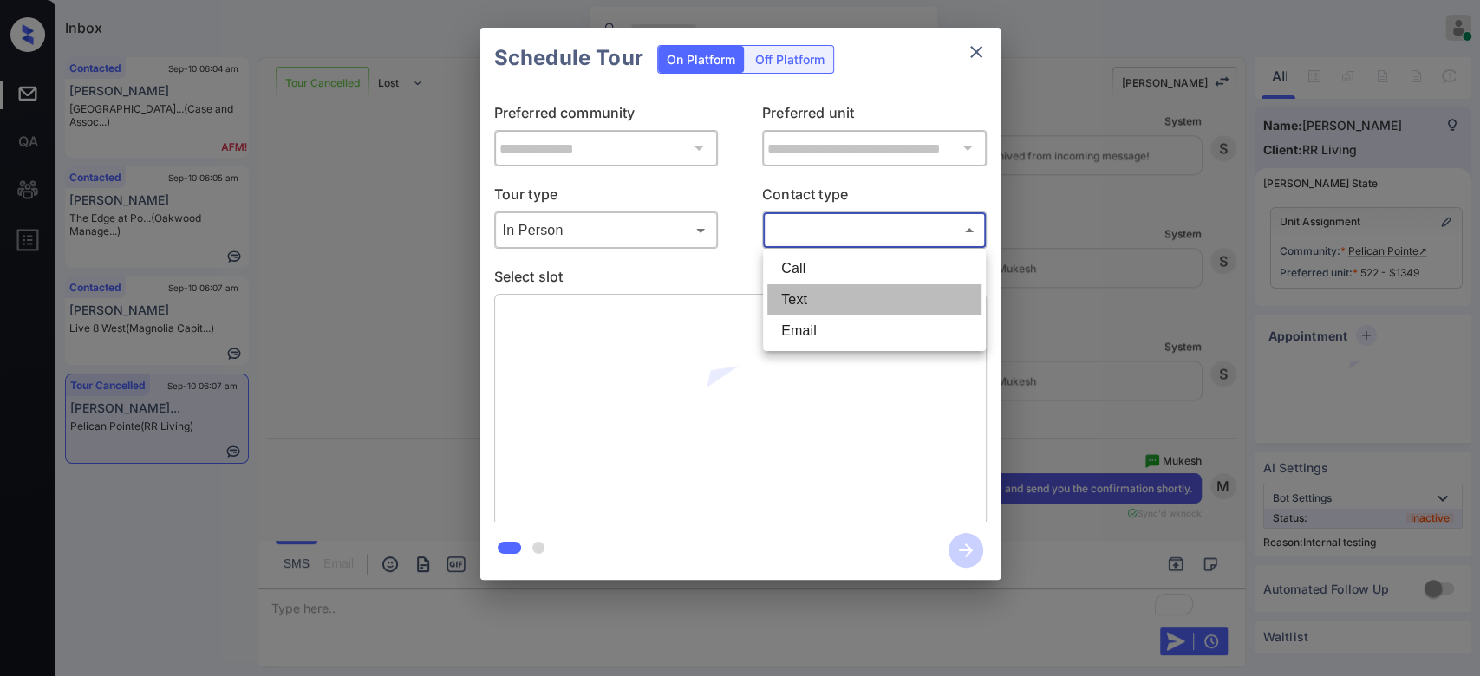
type input "****"
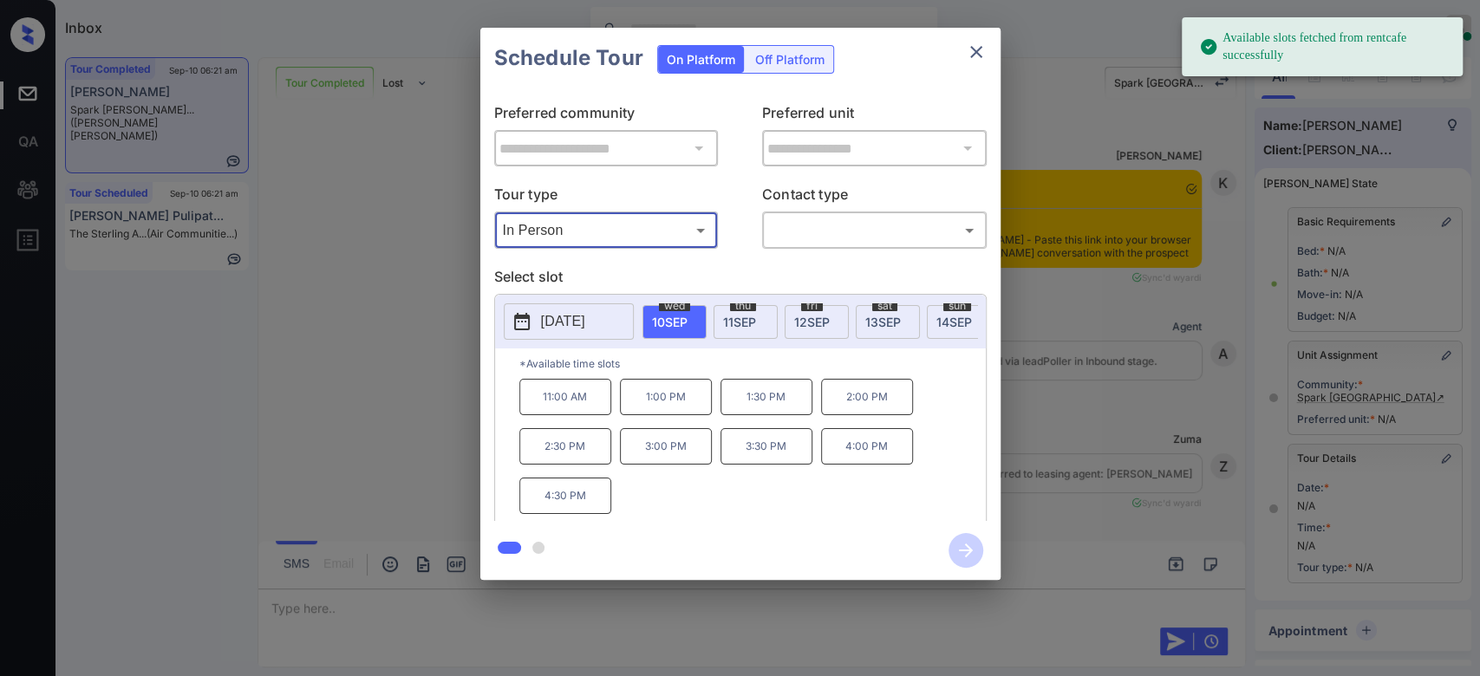
scroll to position [8388, 0]
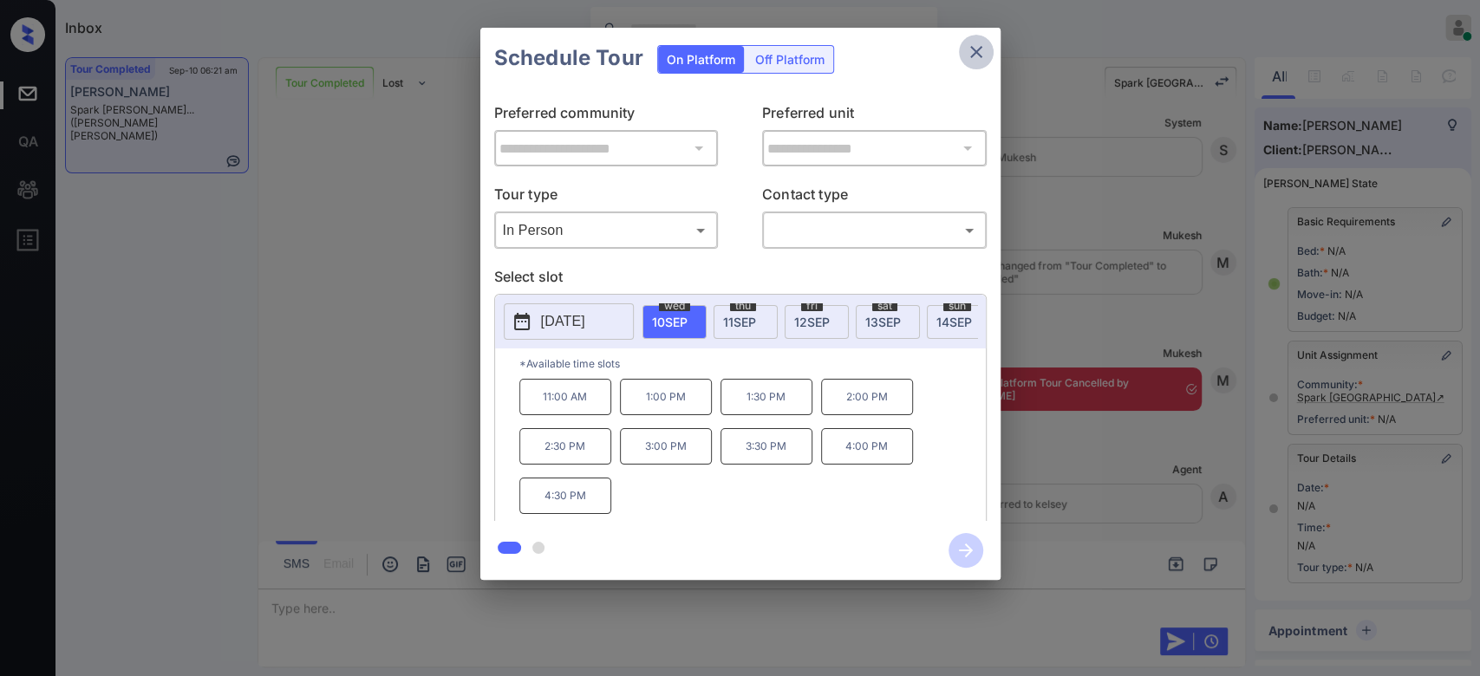
click at [979, 50] on icon "close" at bounding box center [976, 52] width 21 height 21
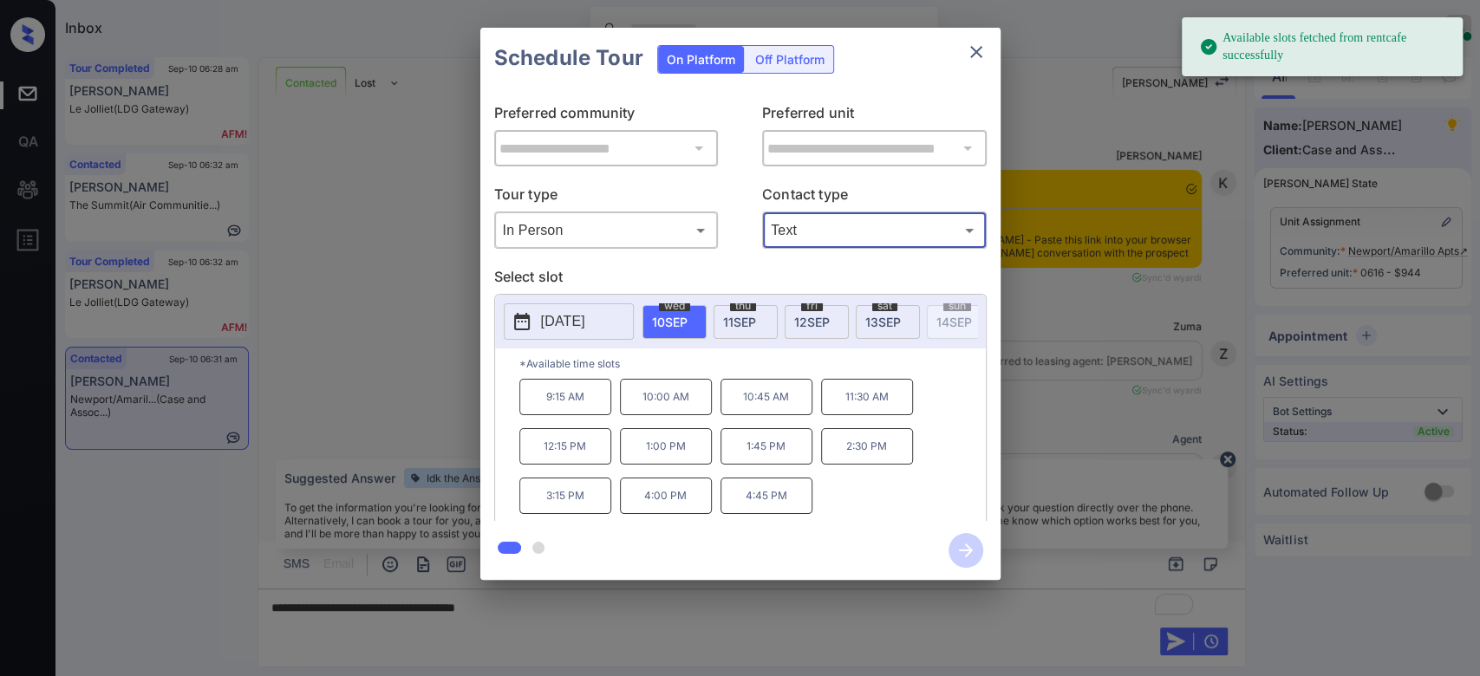
scroll to position [1779, 0]
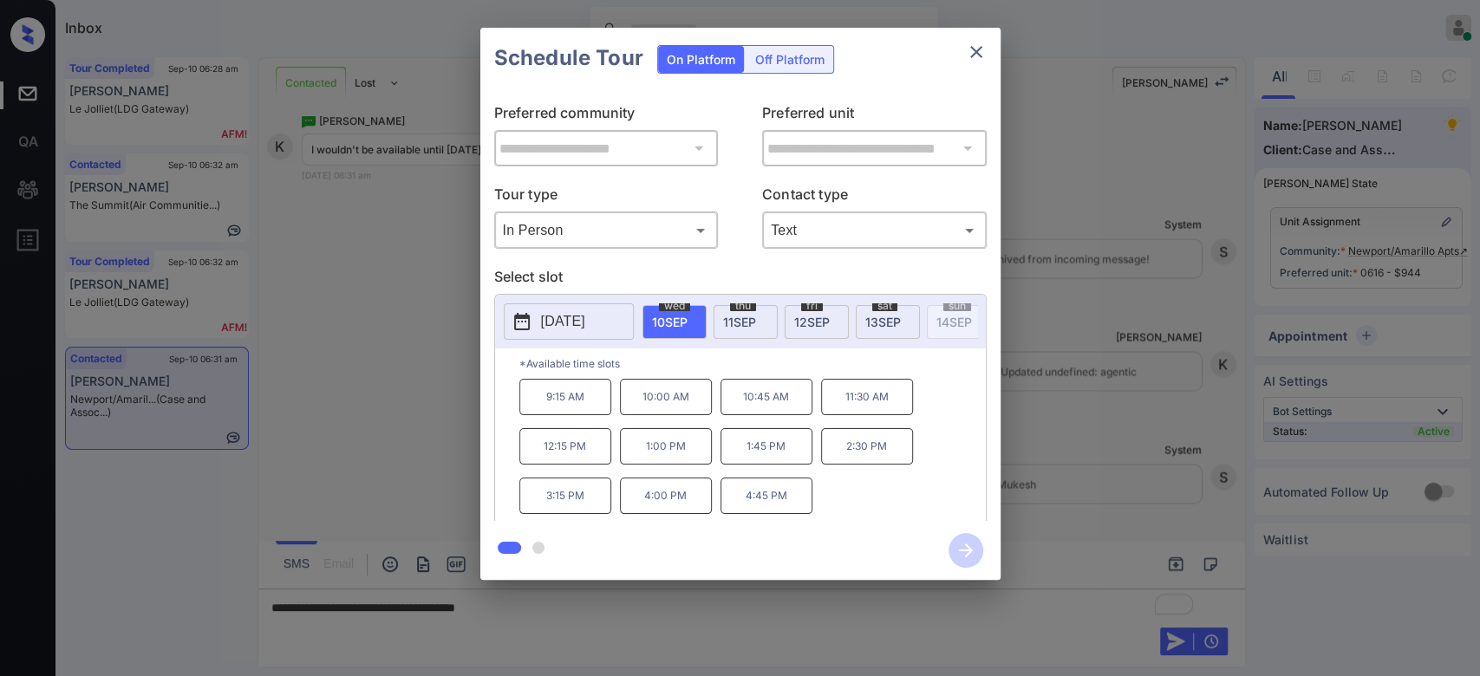
click at [867, 326] on span "13 SEP" at bounding box center [883, 322] width 36 height 15
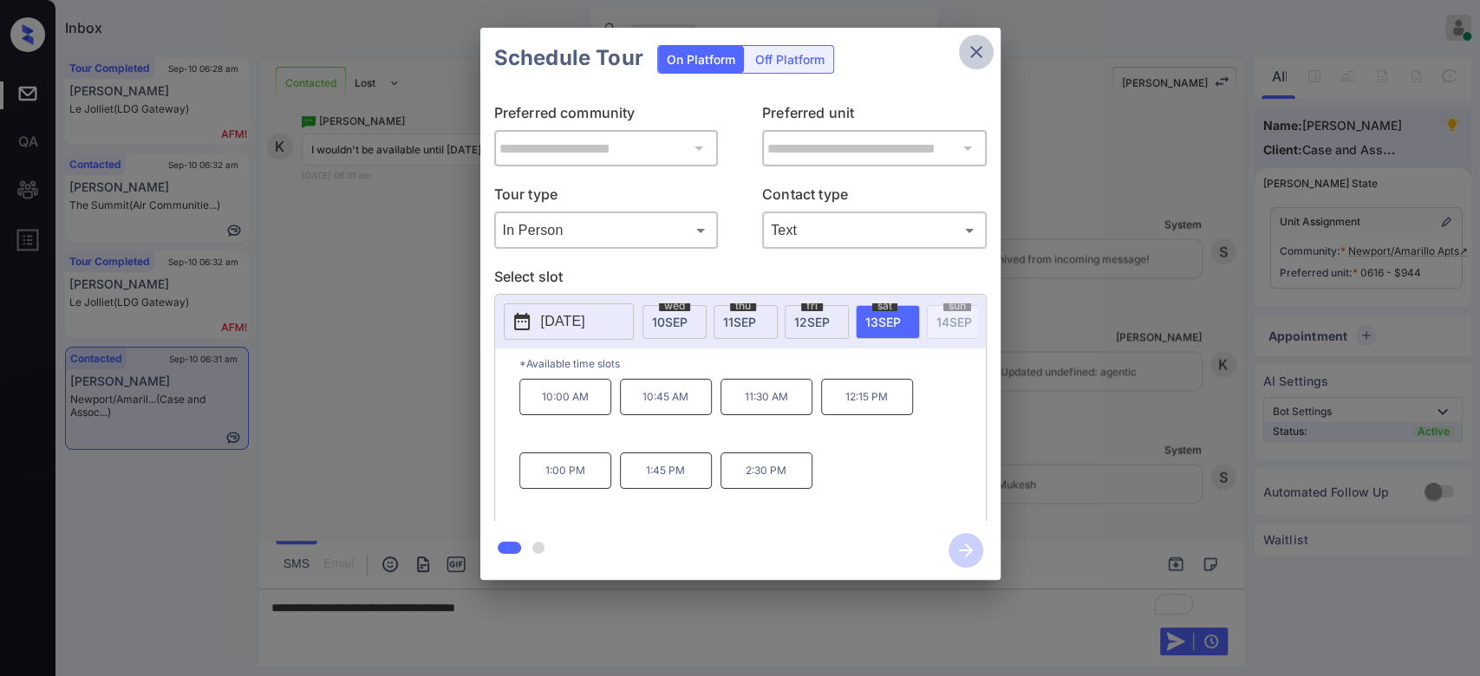
click at [974, 55] on icon "close" at bounding box center [976, 52] width 21 height 21
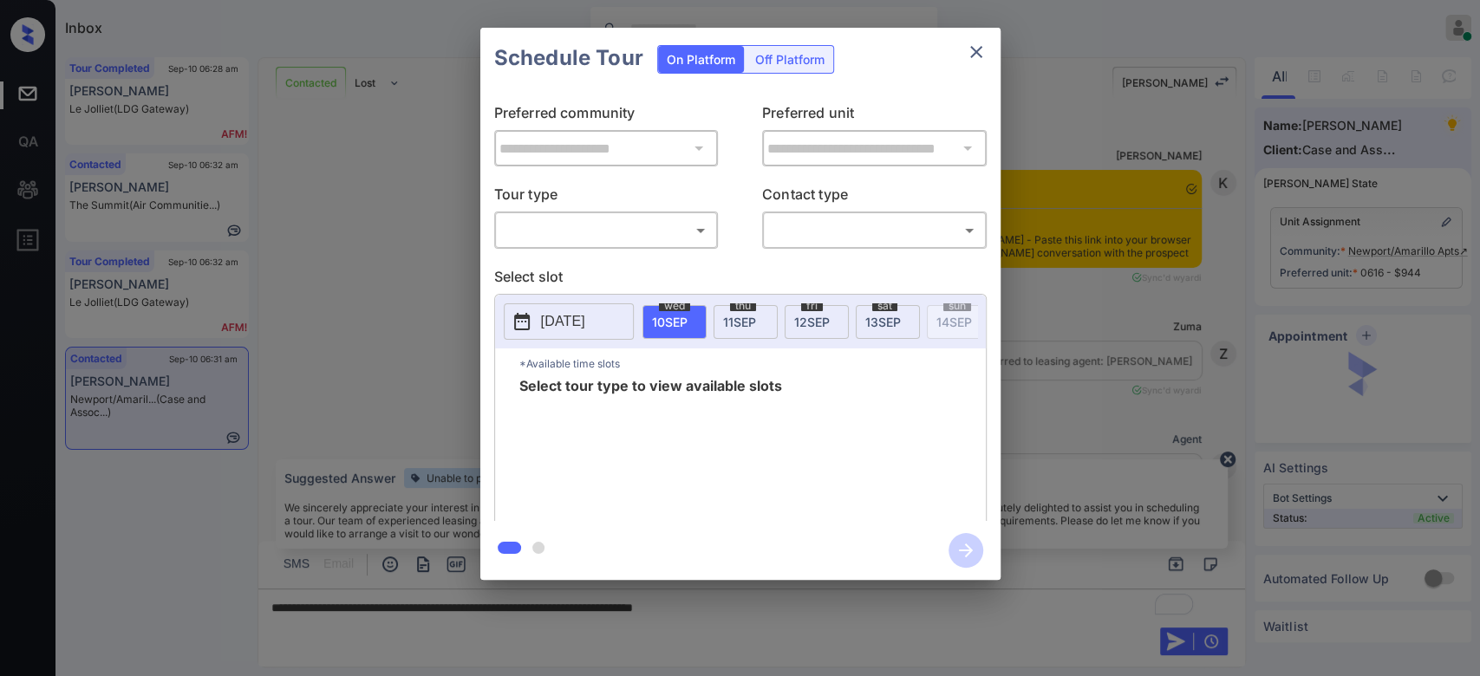
scroll to position [1779, 0]
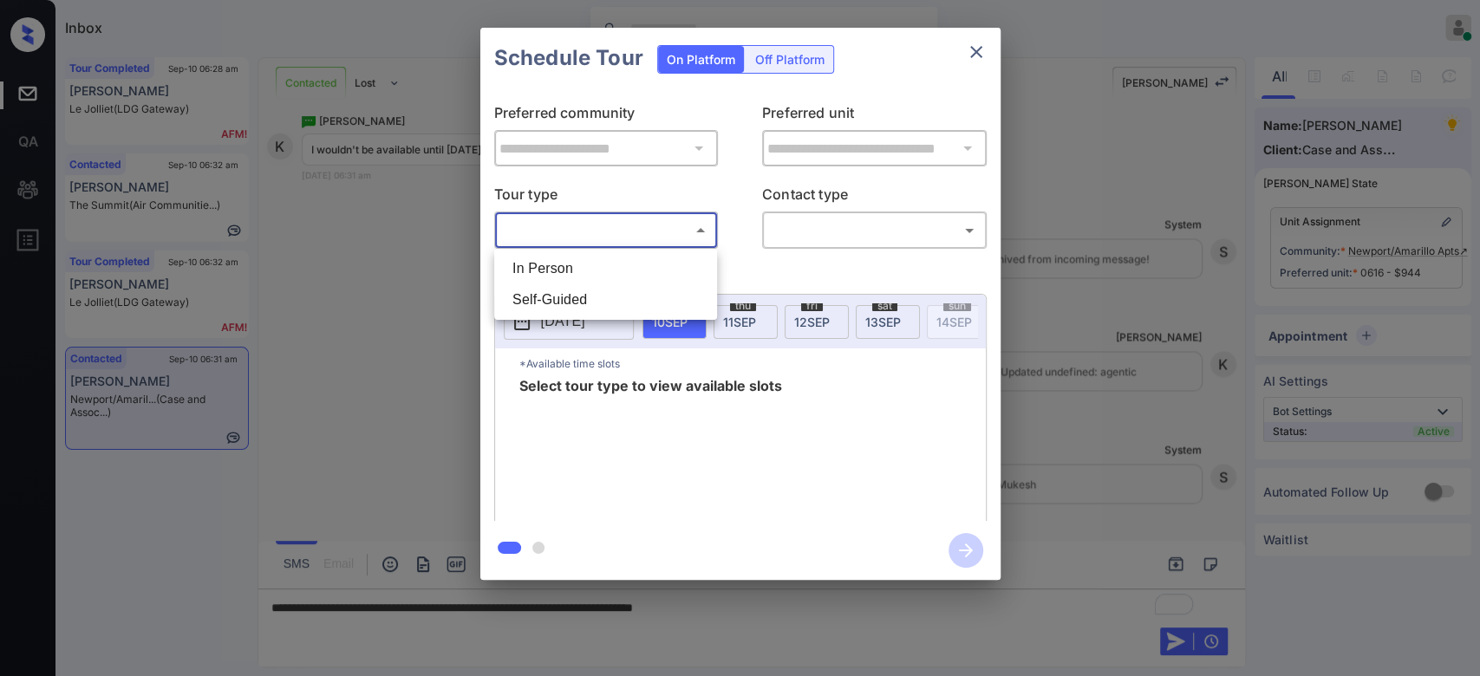
click at [683, 232] on body "Inbox Mukesh Online Set yourself offline Set yourself on break Profile Switch t…" at bounding box center [740, 338] width 1480 height 676
click at [589, 274] on li "In Person" at bounding box center [605, 268] width 214 height 31
type input "********"
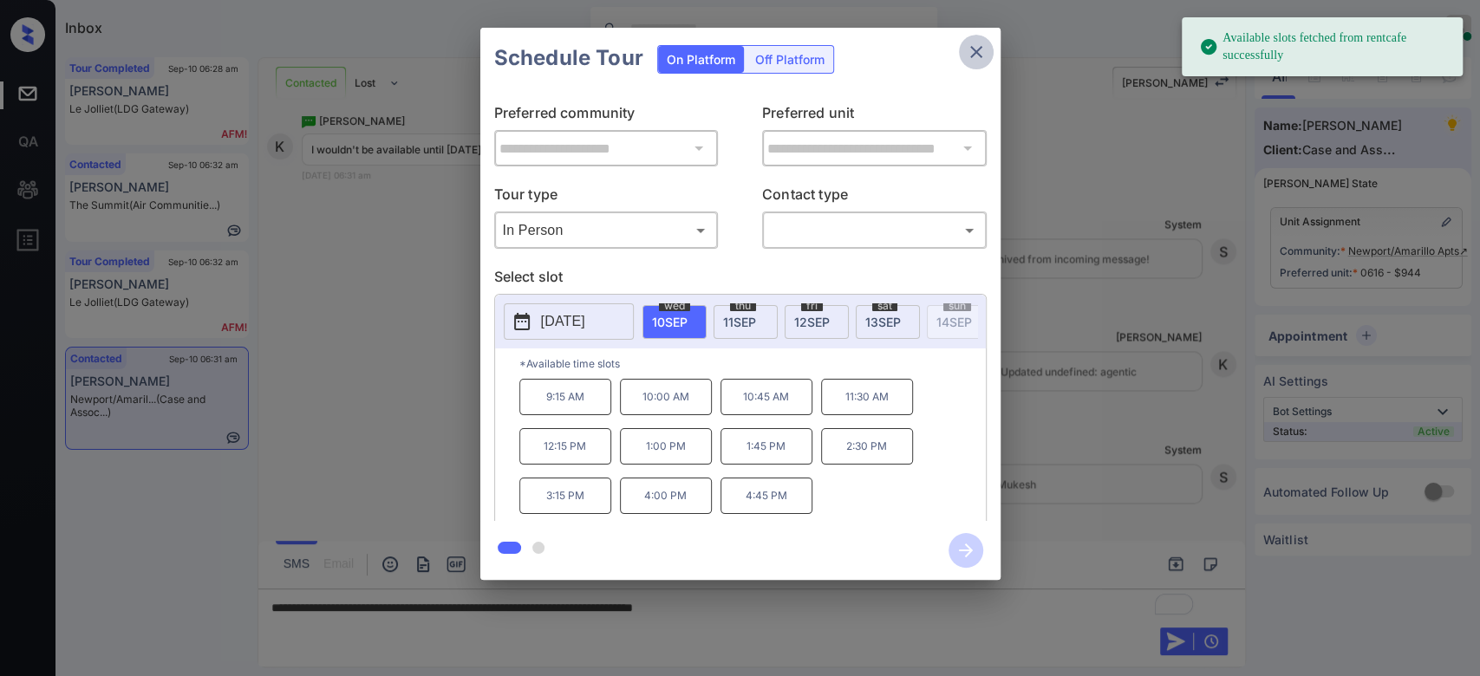
click at [979, 43] on icon "close" at bounding box center [976, 52] width 21 height 21
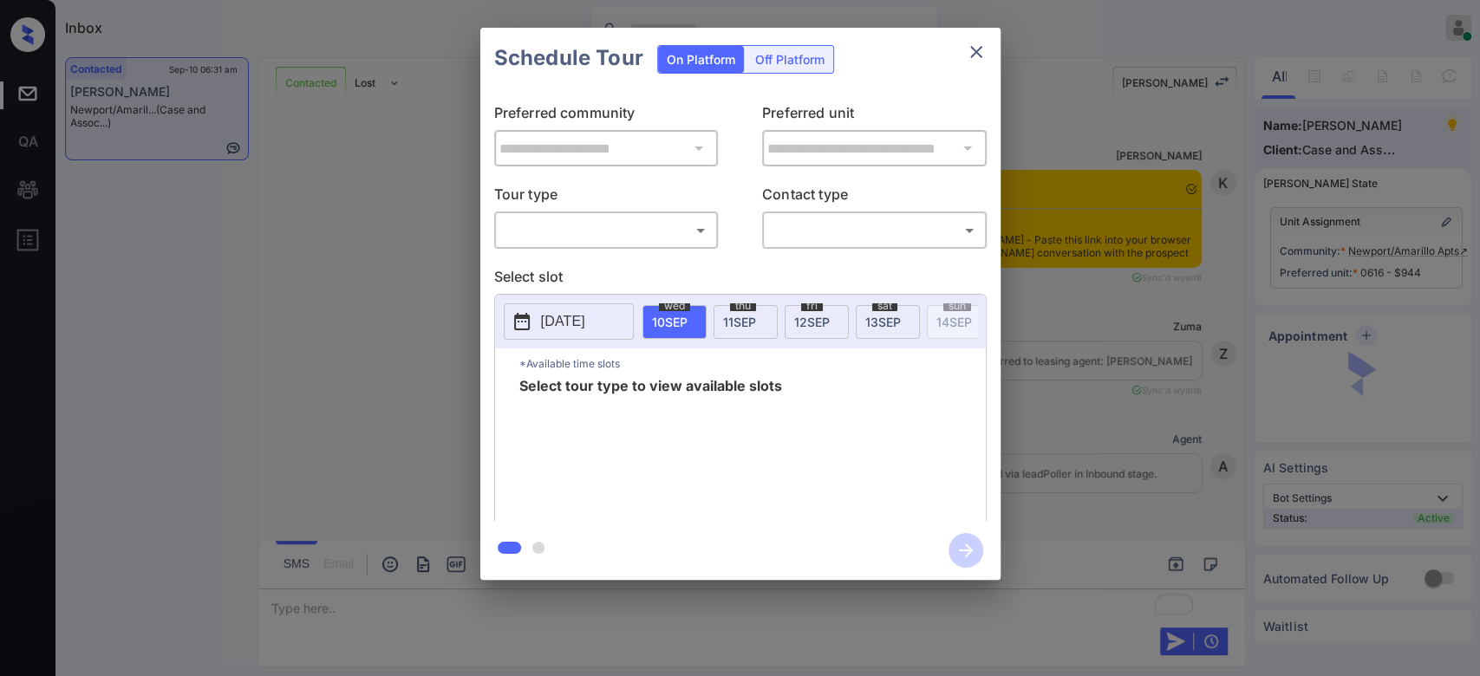
scroll to position [2564, 0]
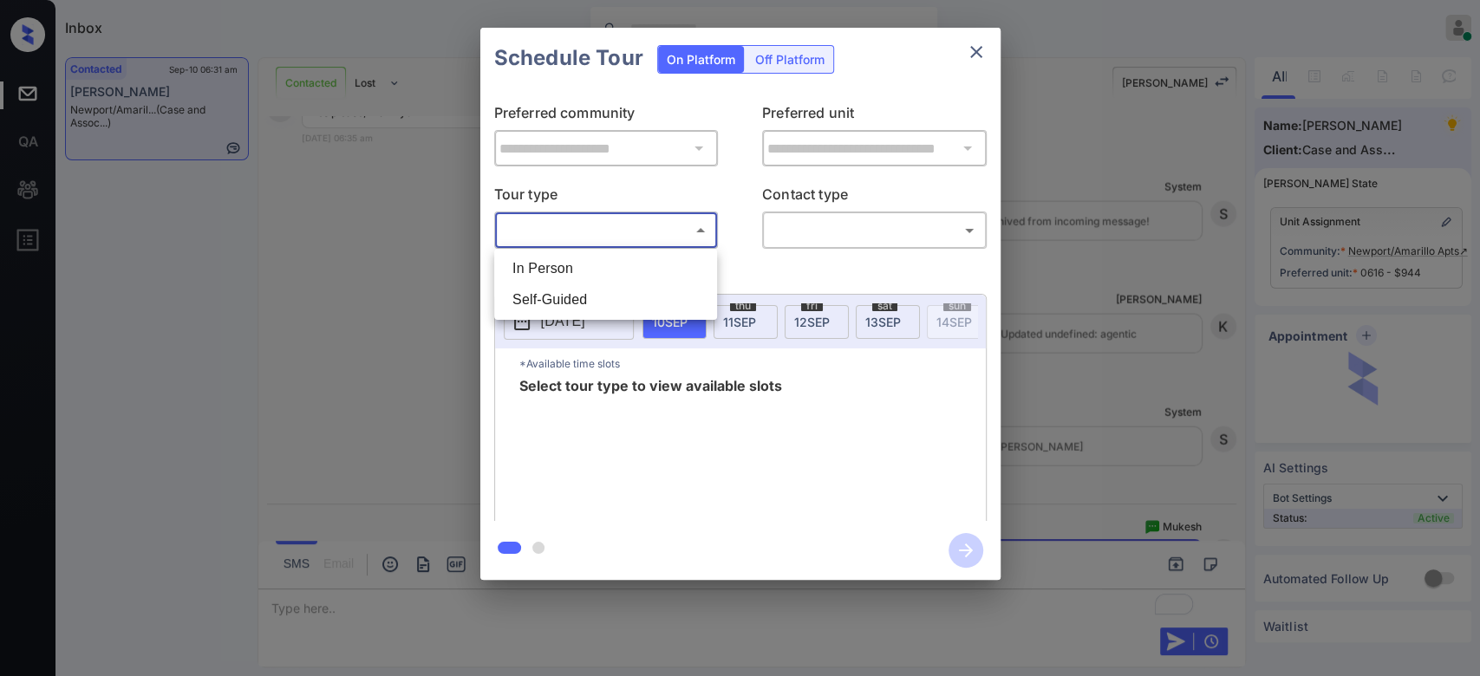
click at [652, 227] on body "Inbox Mukesh Online Set yourself offline Set yourself on break Profile Switch t…" at bounding box center [740, 338] width 1480 height 676
click at [604, 263] on li "In Person" at bounding box center [605, 268] width 214 height 31
type input "********"
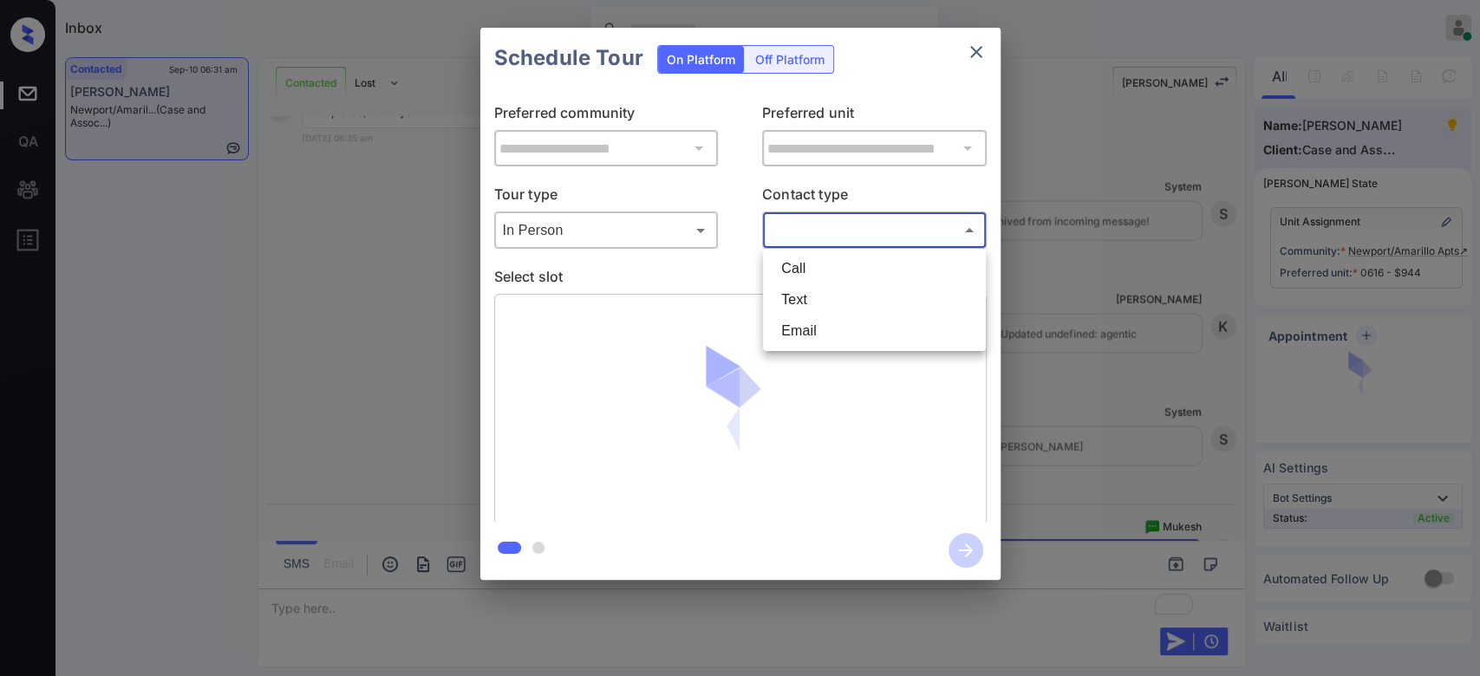
drag, startPoint x: 811, startPoint y: 231, endPoint x: 803, endPoint y: 302, distance: 71.5
click at [803, 302] on body "Inbox Mukesh Online Set yourself offline Set yourself on break Profile Switch t…" at bounding box center [740, 338] width 1480 height 676
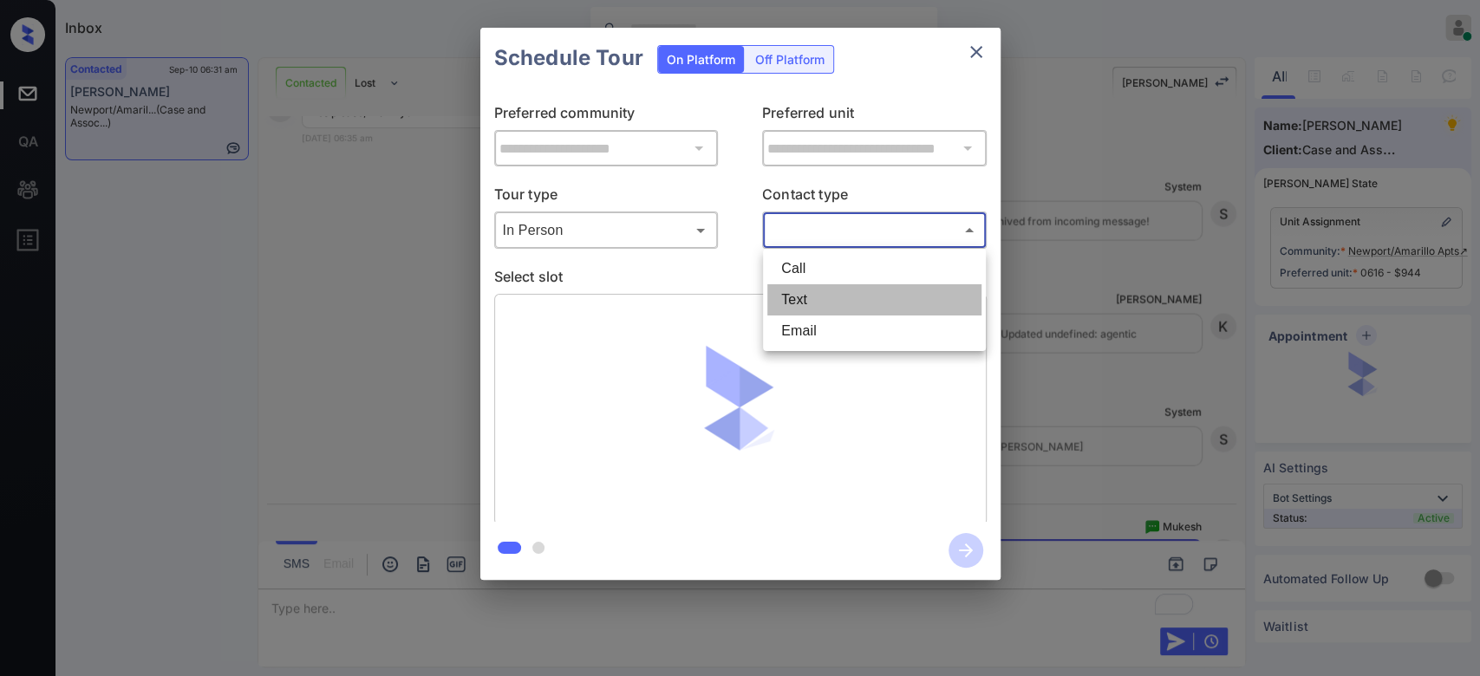
click at [803, 302] on li "Text" at bounding box center [874, 299] width 214 height 31
type input "****"
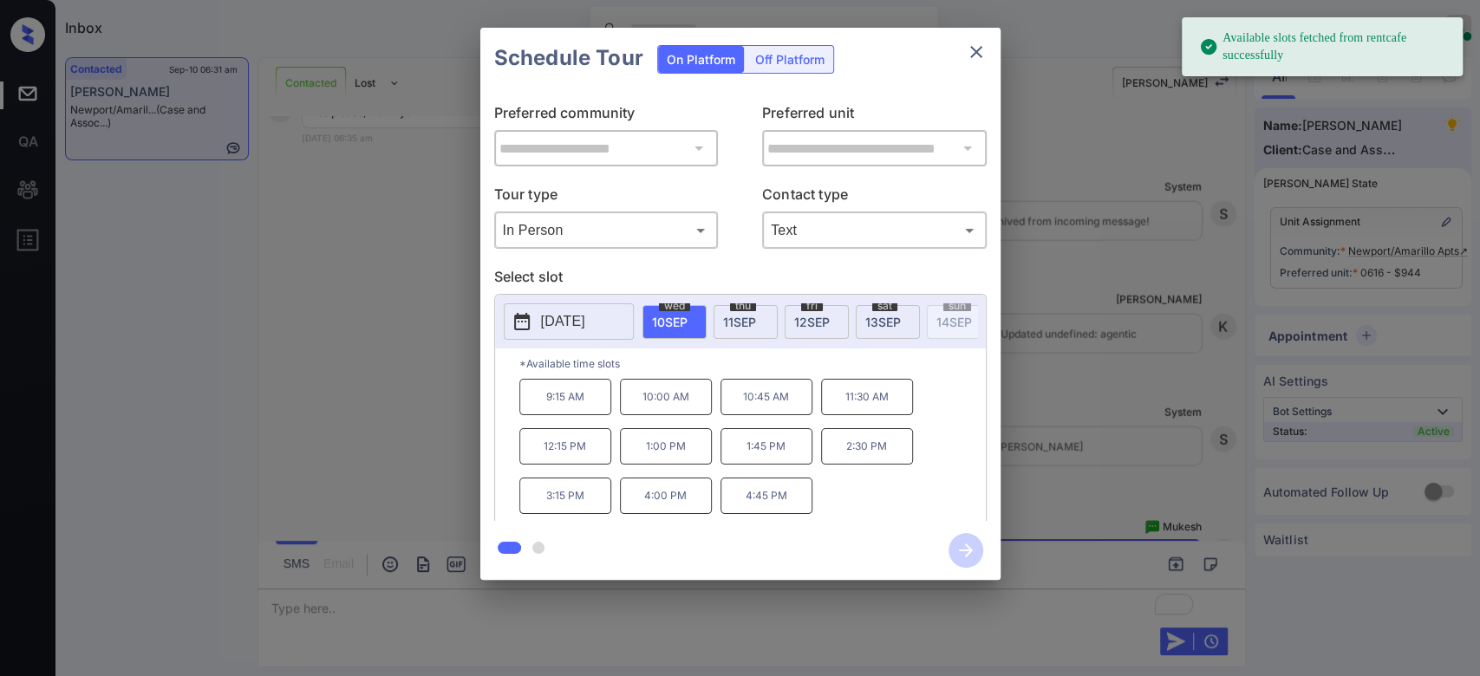
click at [870, 321] on span "[DATE]" at bounding box center [883, 322] width 36 height 15
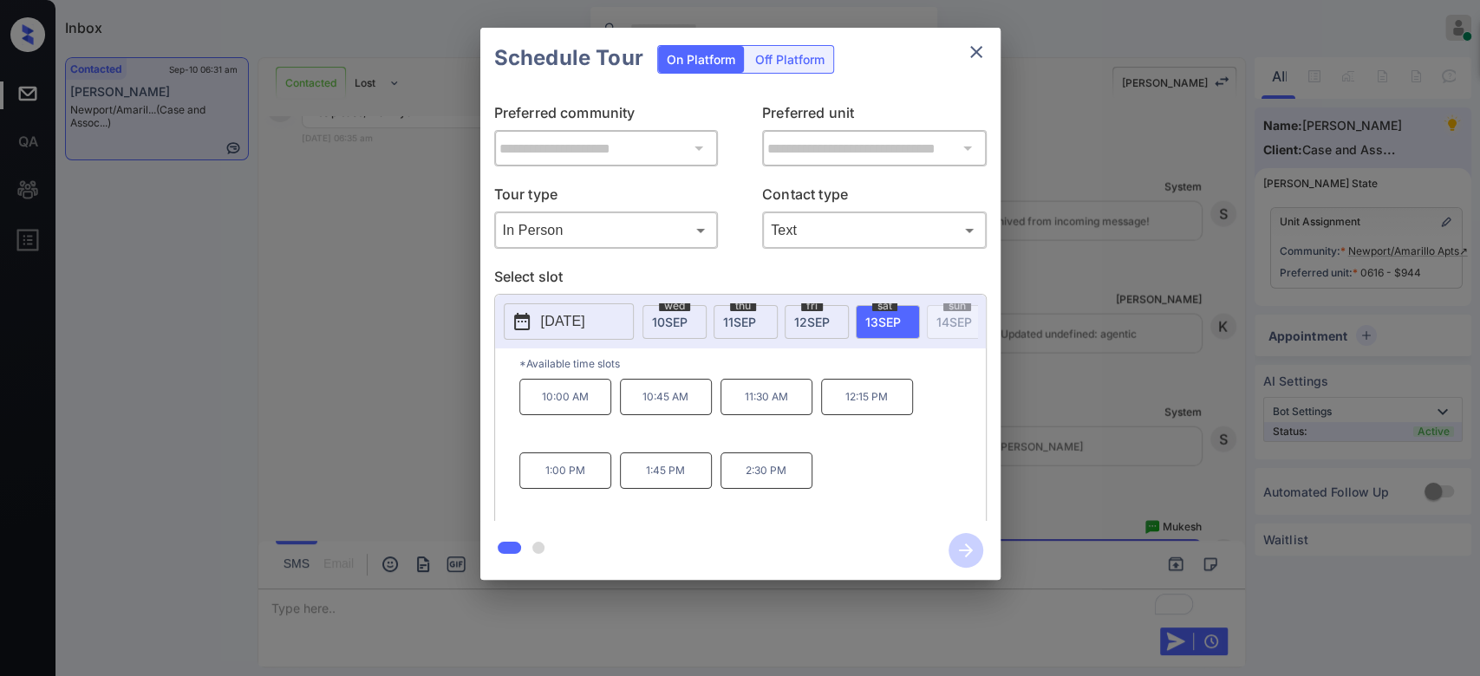
click at [786, 489] on p "2:30 PM" at bounding box center [766, 470] width 92 height 36
click at [969, 554] on icon "button" at bounding box center [965, 550] width 35 height 35
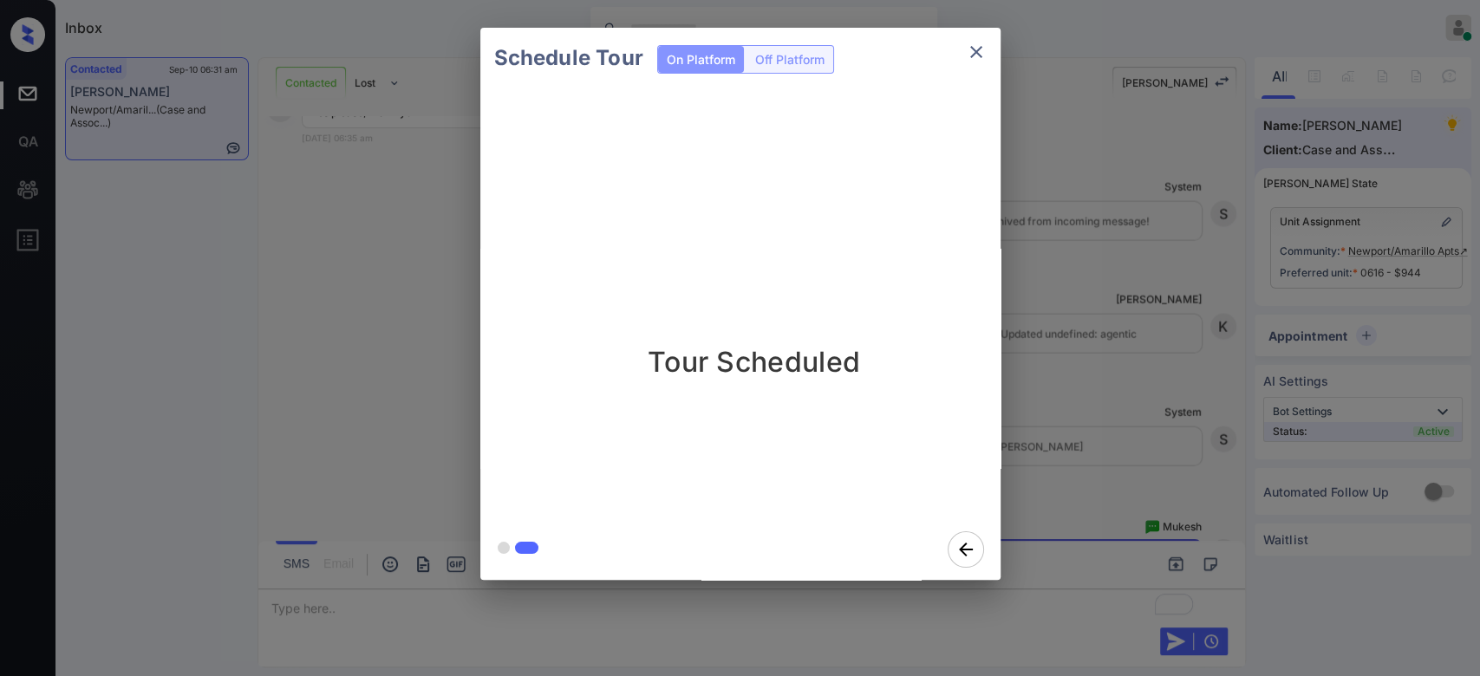
click at [1100, 360] on div "Schedule Tour On Platform Off Platform Tour Scheduled" at bounding box center [740, 304] width 1480 height 608
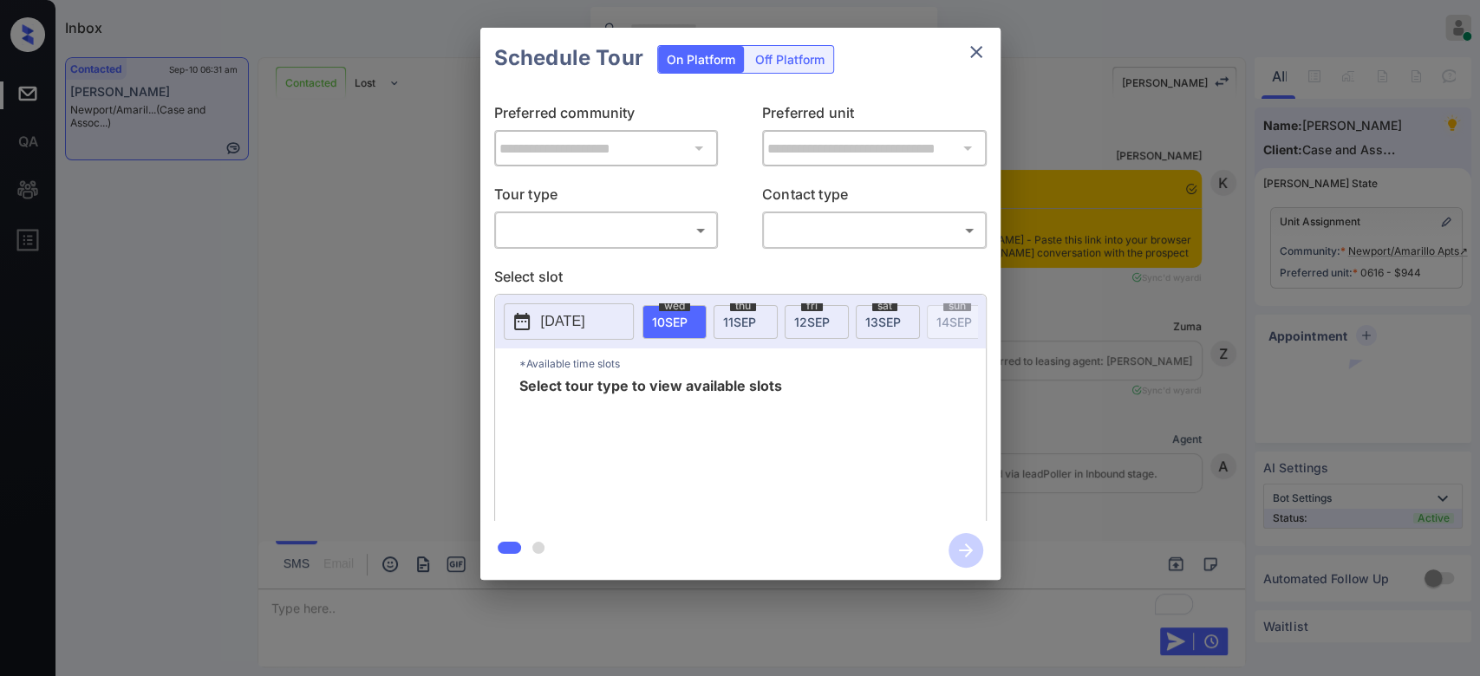
scroll to position [2996, 0]
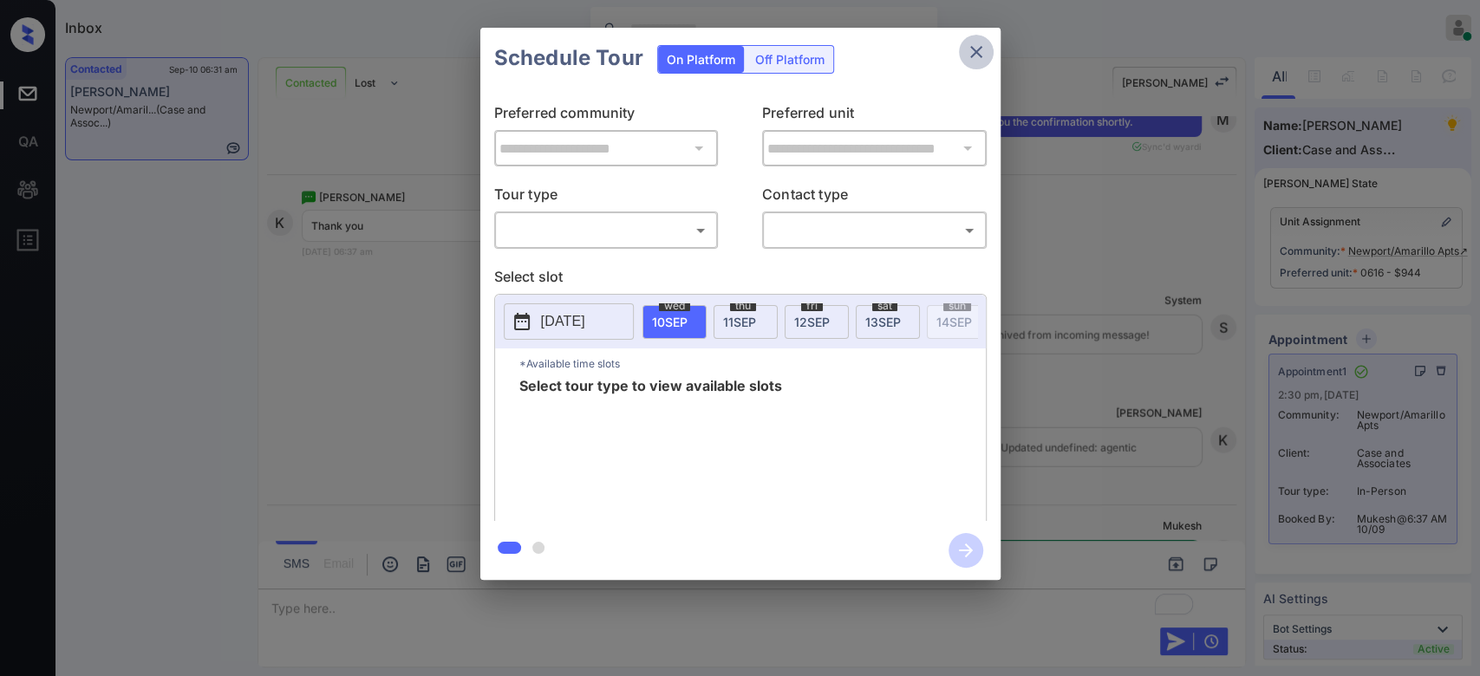
click at [973, 59] on icon "close" at bounding box center [976, 52] width 21 height 21
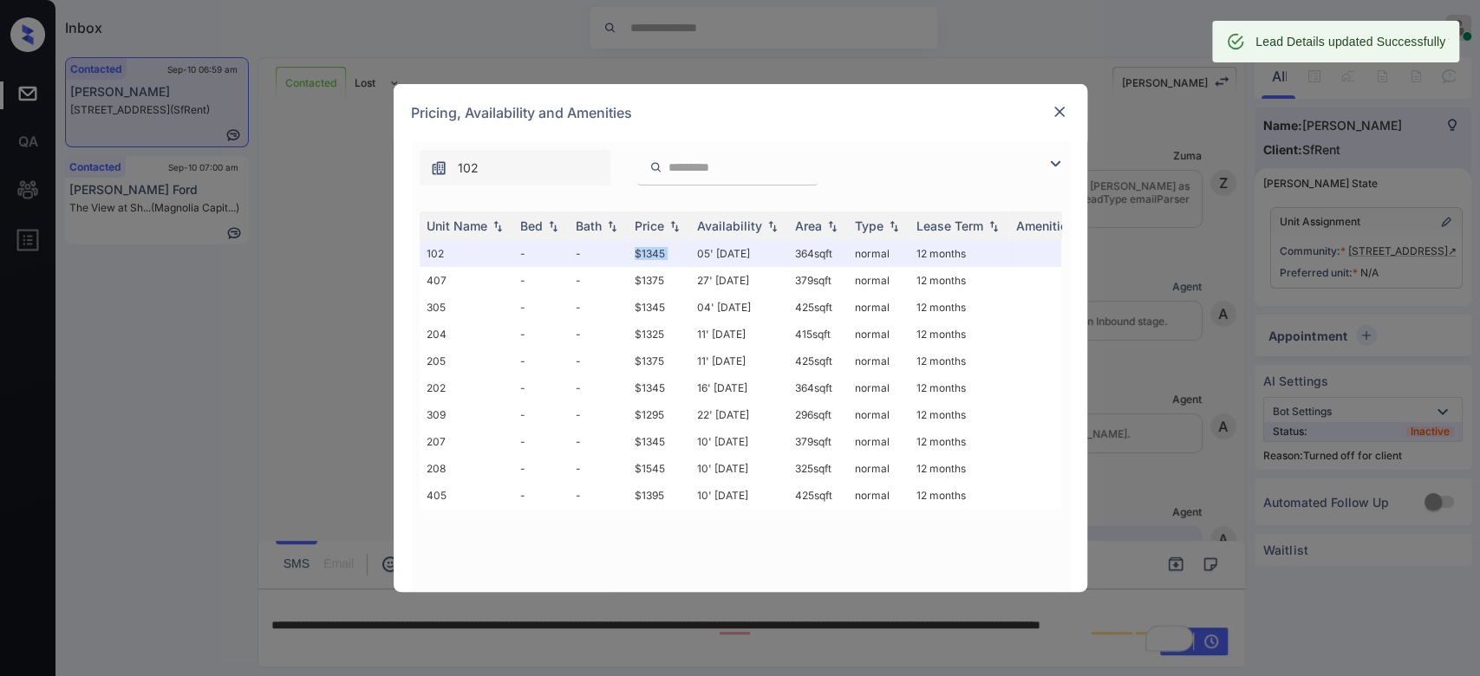
scroll to position [3170, 0]
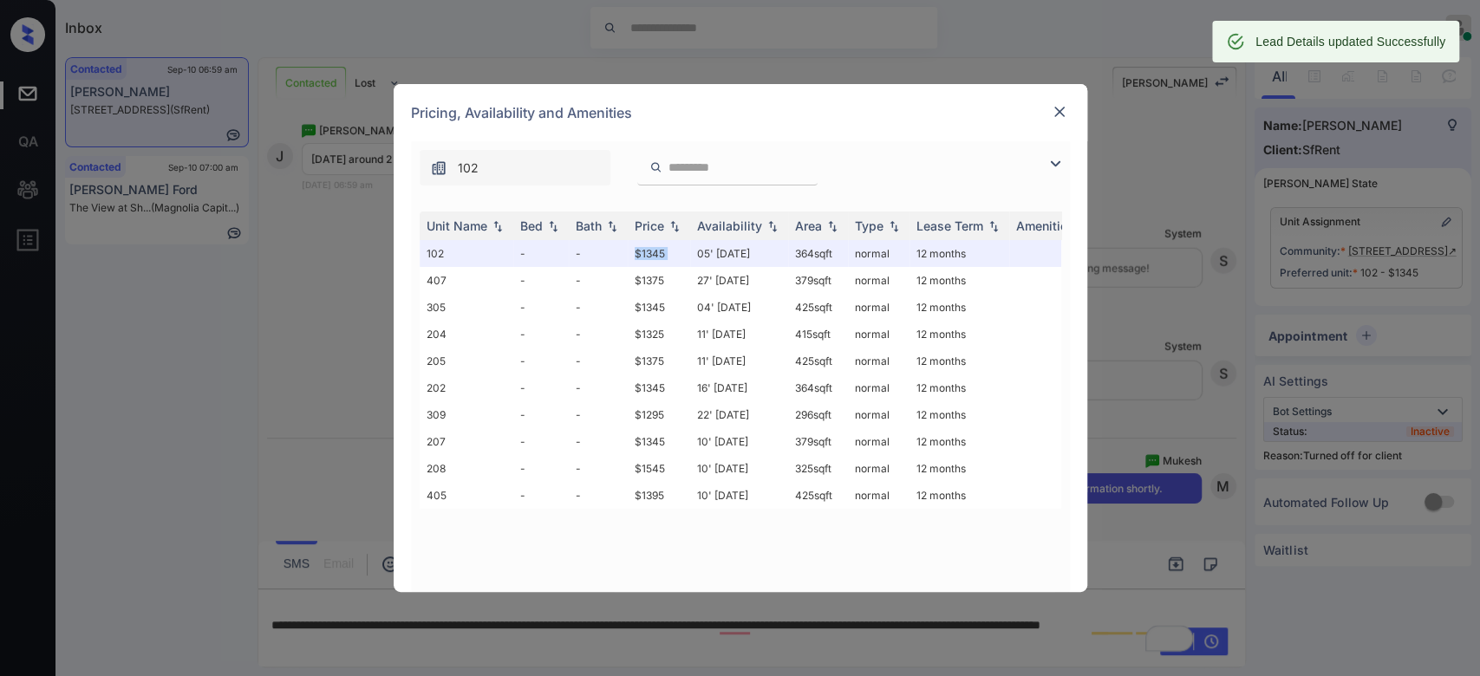
click at [1051, 107] on img at bounding box center [1059, 111] width 17 height 17
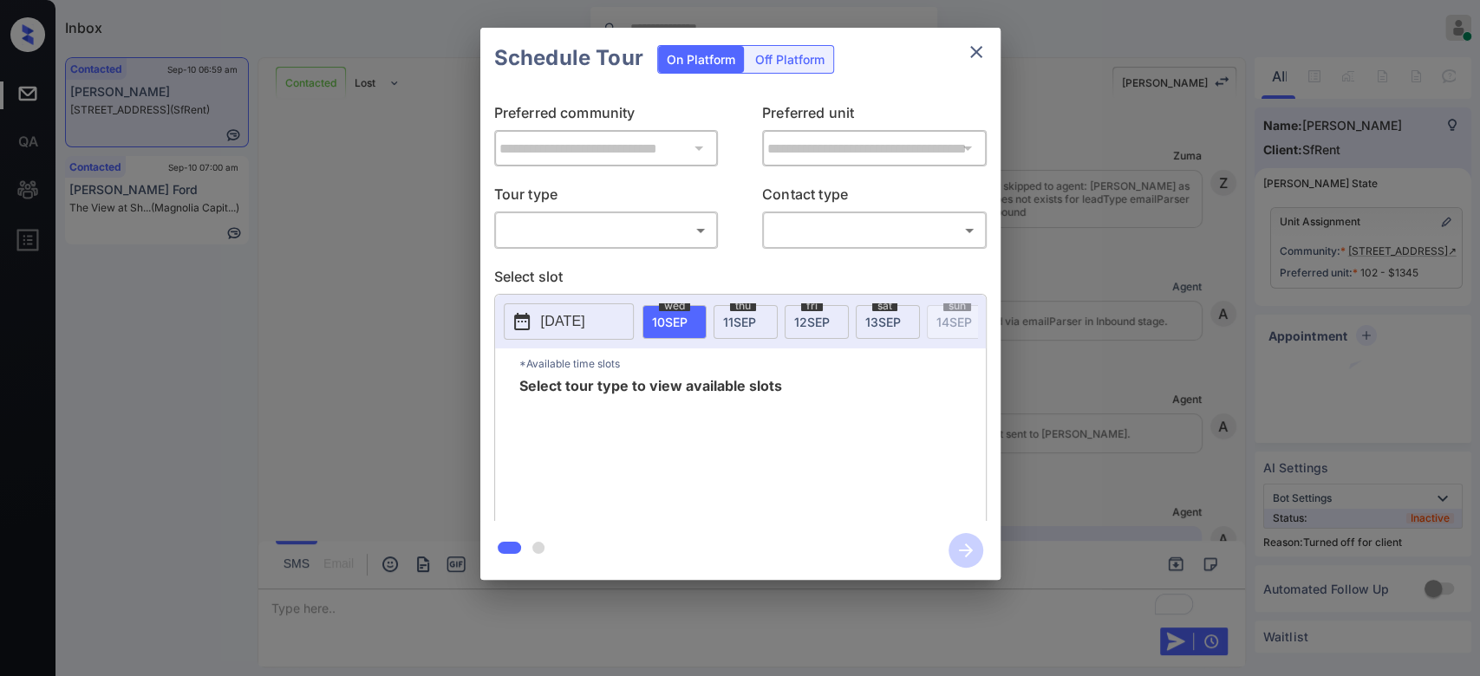
scroll to position [3282, 0]
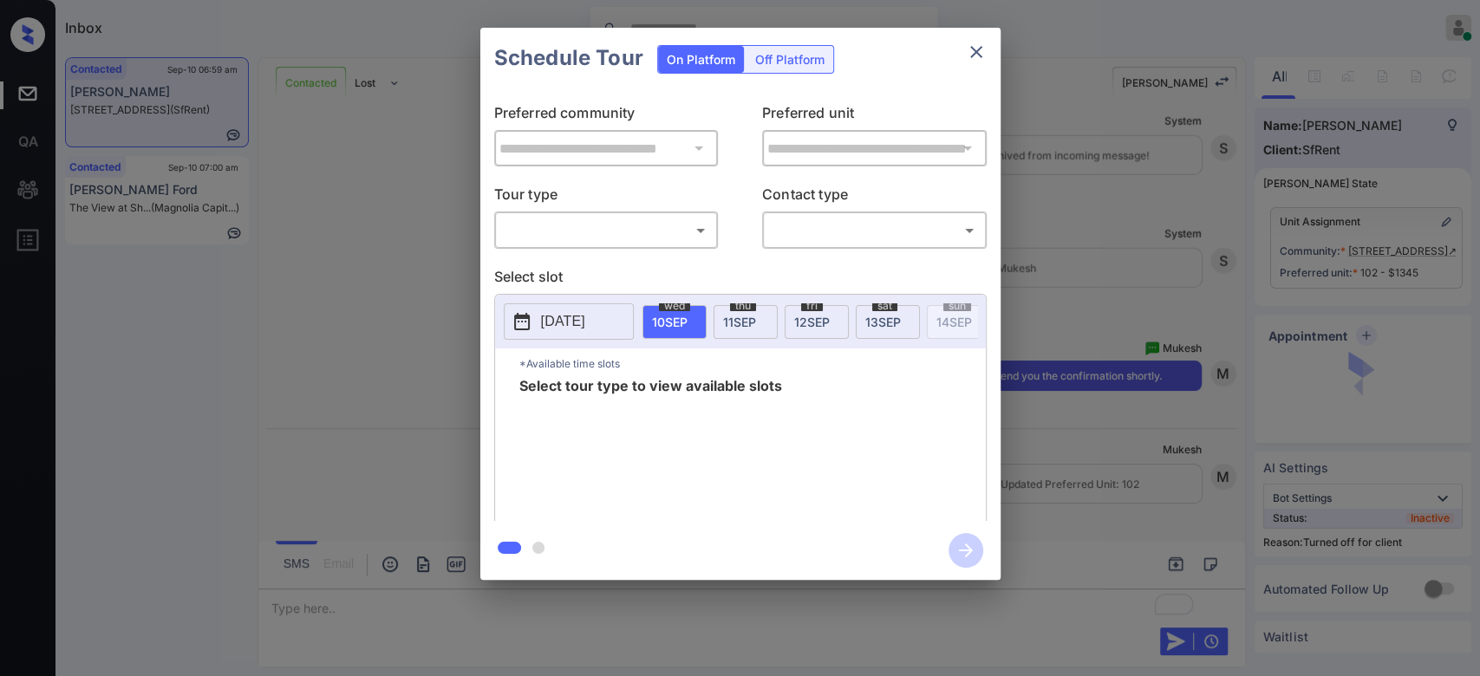
click at [788, 59] on div "Off Platform" at bounding box center [789, 59] width 87 height 27
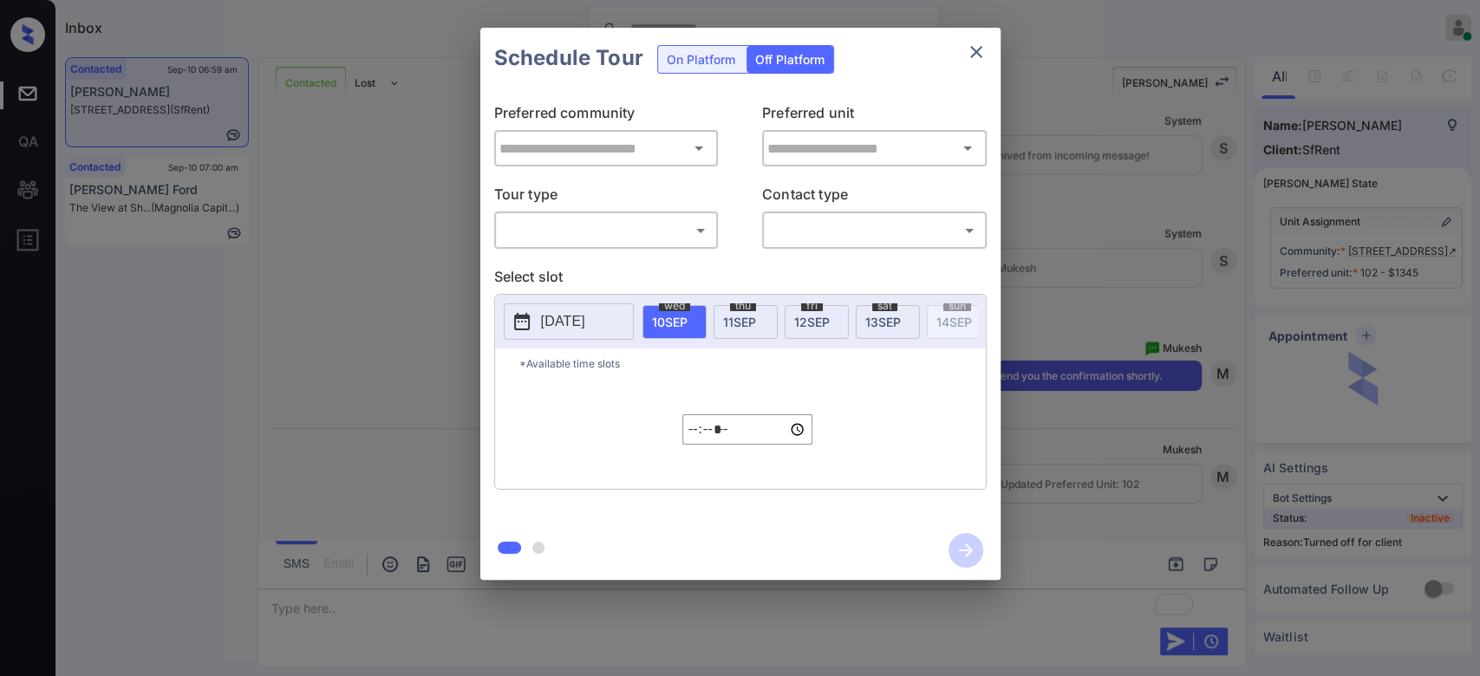
type input "**********"
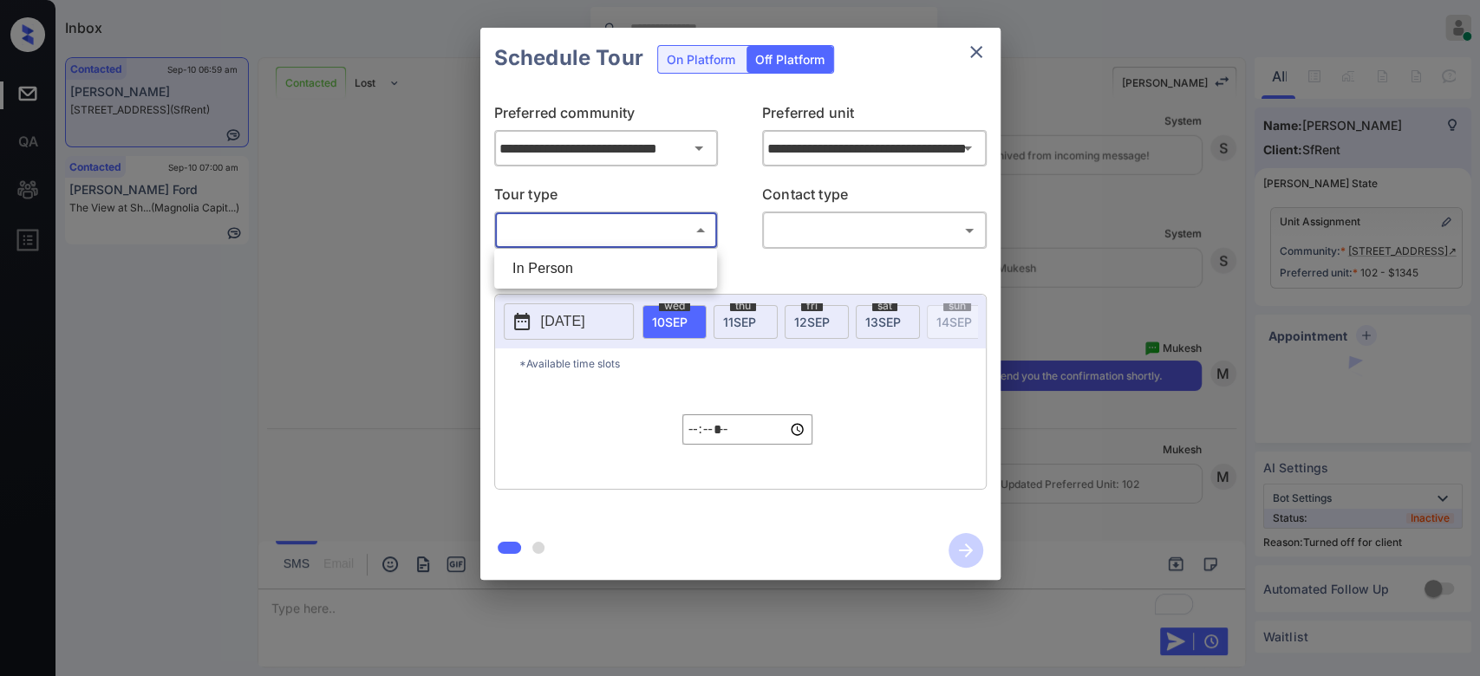
click at [682, 229] on body "Inbox Mukesh Online Set yourself offline Set yourself on break Profile Switch t…" at bounding box center [740, 338] width 1480 height 676
click at [577, 274] on li "In Person" at bounding box center [605, 268] width 214 height 31
type input "********"
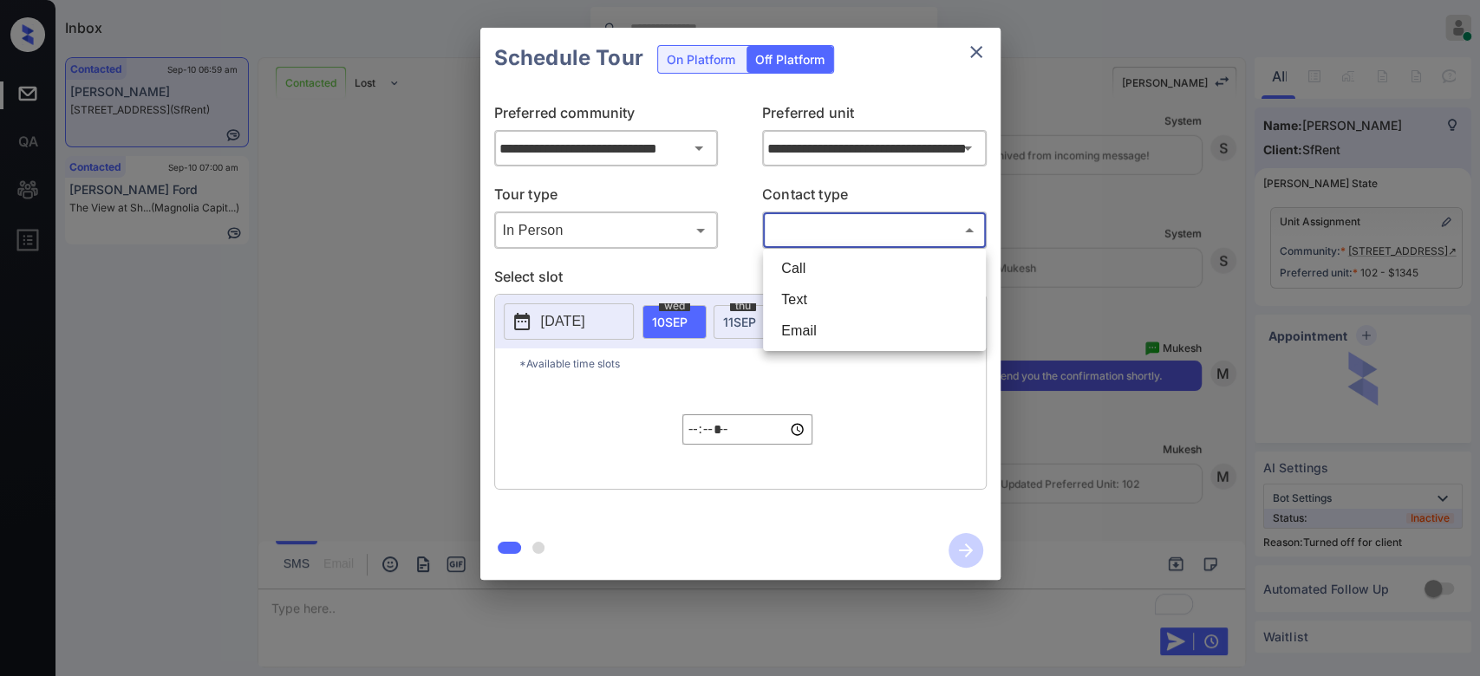
click at [864, 243] on body "Inbox Mukesh Online Set yourself offline Set yourself on break Profile Switch t…" at bounding box center [740, 338] width 1480 height 676
click at [820, 296] on li "Text" at bounding box center [874, 299] width 214 height 31
type input "****"
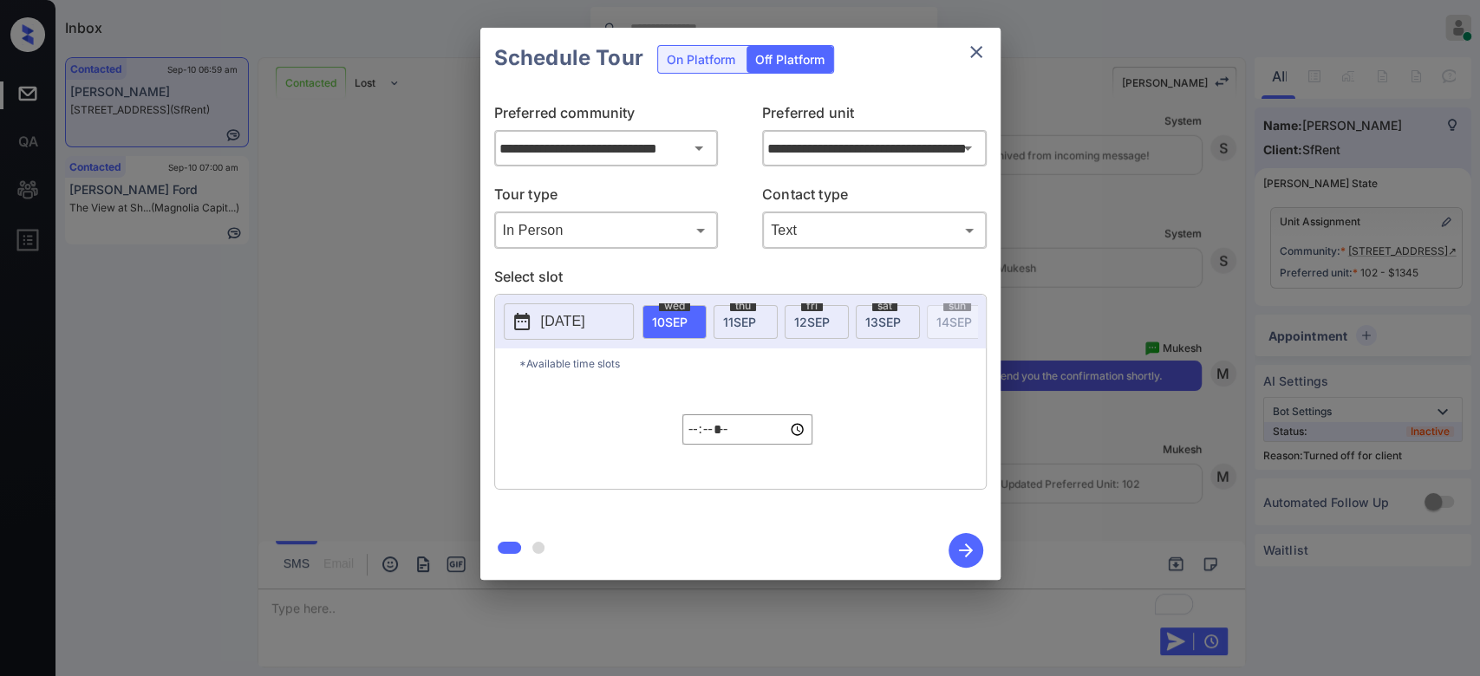
click at [879, 322] on span "[DATE]" at bounding box center [883, 322] width 36 height 15
click at [693, 445] on input "*****" at bounding box center [747, 429] width 130 height 30
click at [797, 442] on input "*****" at bounding box center [747, 429] width 130 height 30
click at [691, 441] on input "*****" at bounding box center [747, 429] width 130 height 30
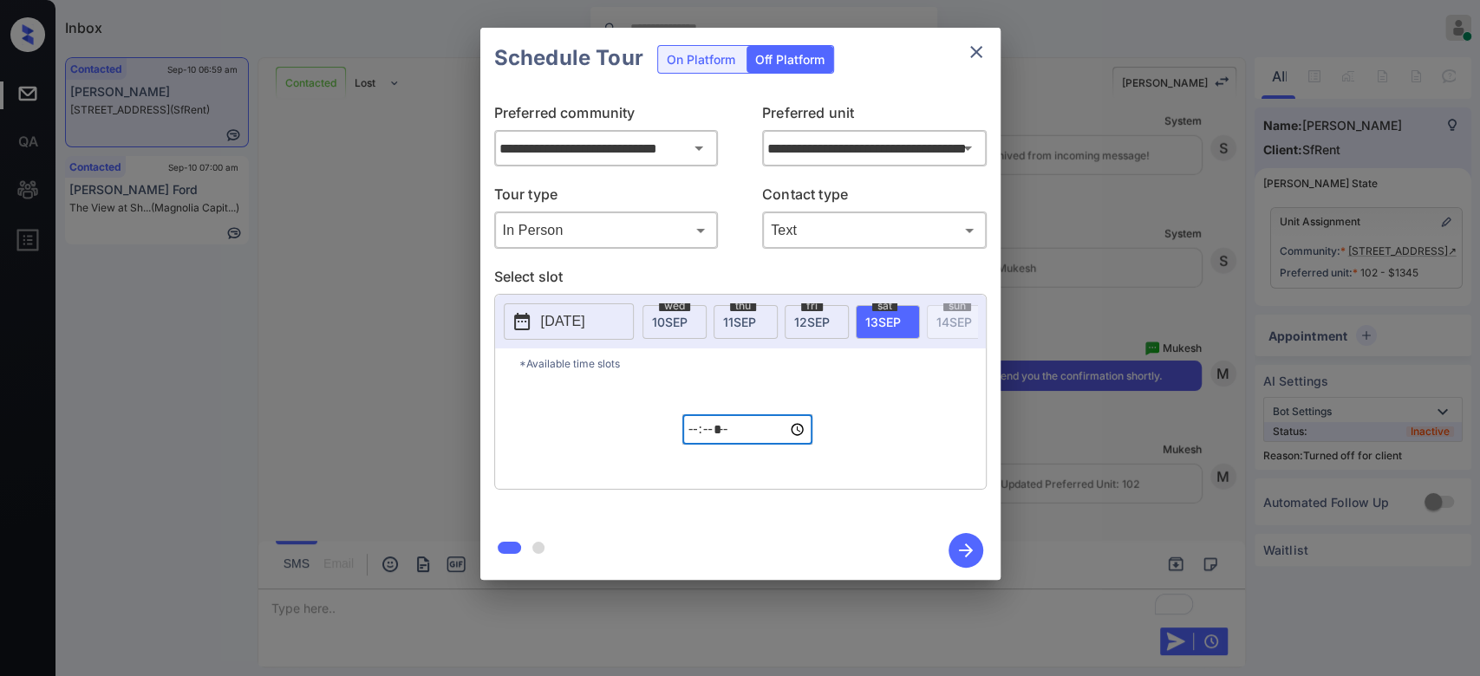
type input "*****"
click at [968, 559] on icon "button" at bounding box center [965, 550] width 35 height 35
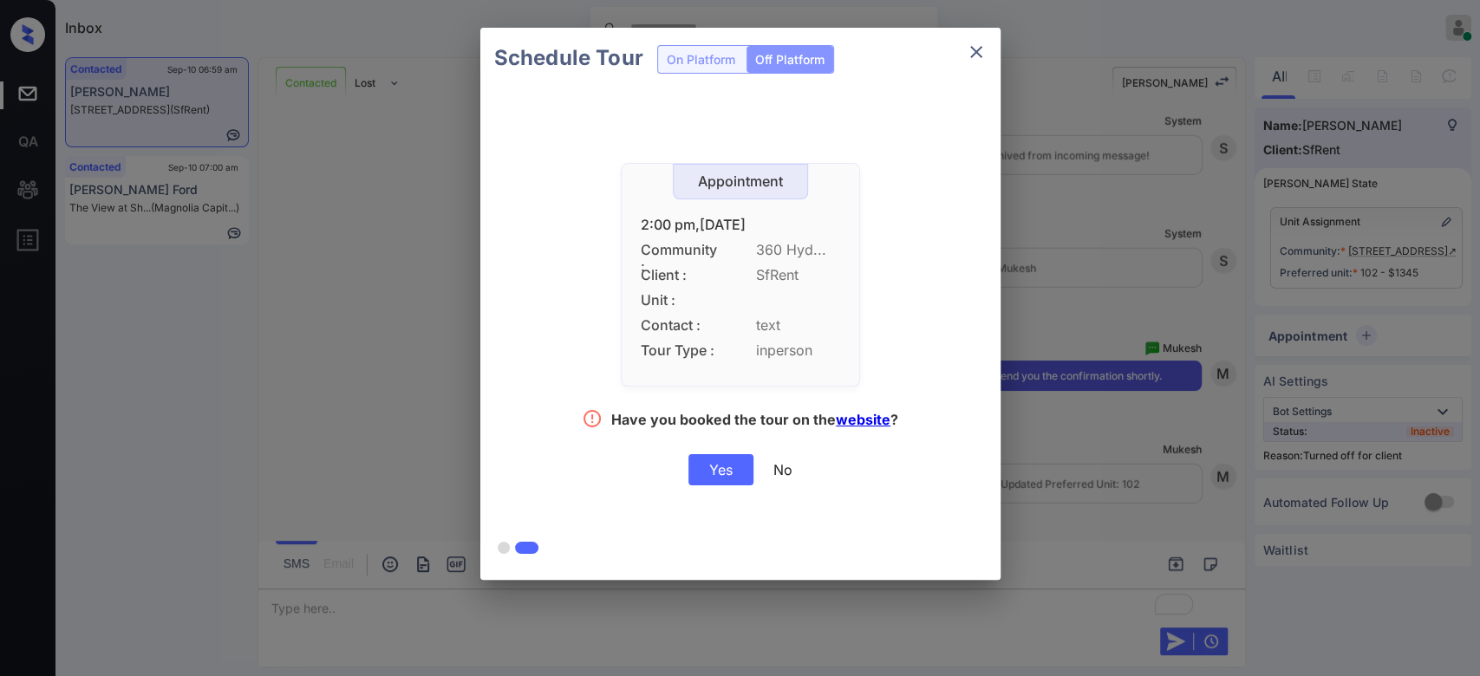
click at [745, 473] on div "Yes" at bounding box center [720, 469] width 65 height 31
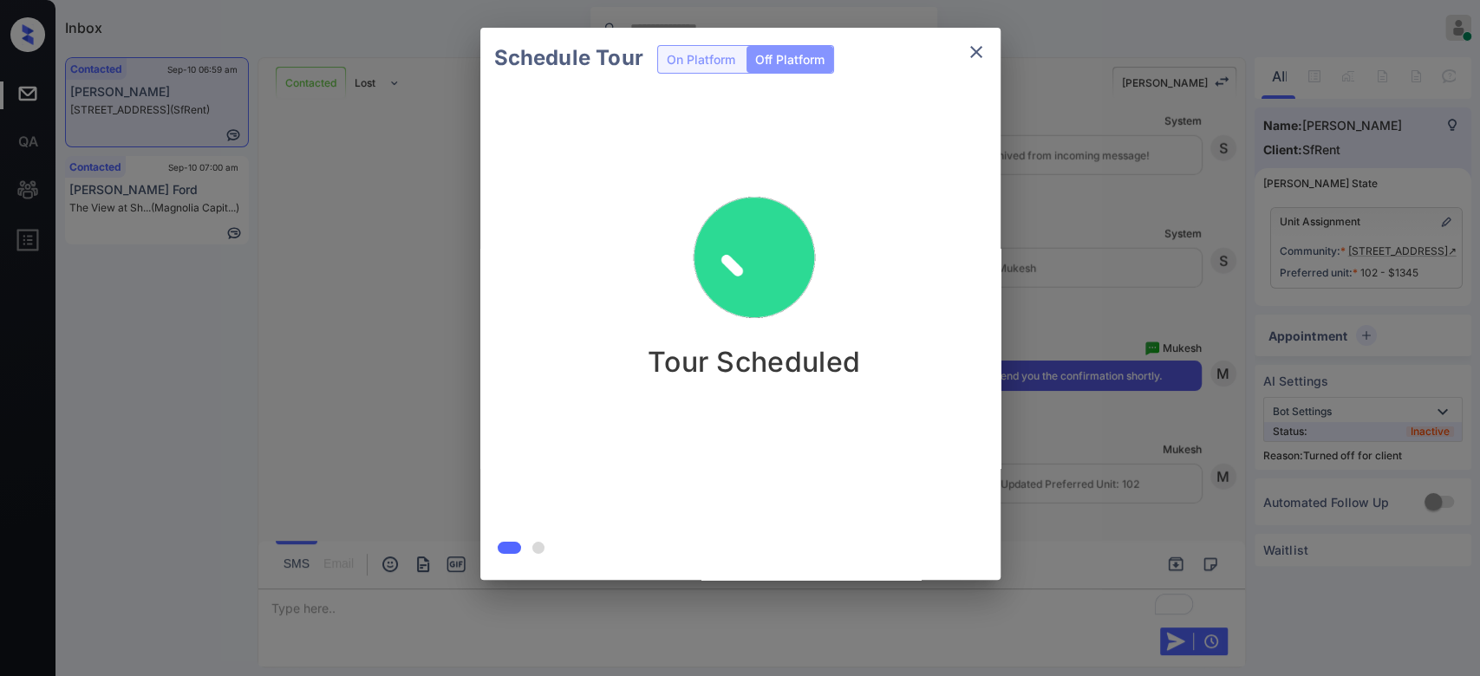
click at [1111, 177] on div "Schedule Tour On Platform Off Platform Tour Scheduled" at bounding box center [740, 304] width 1480 height 608
